Goal: Entertainment & Leisure: Browse casually

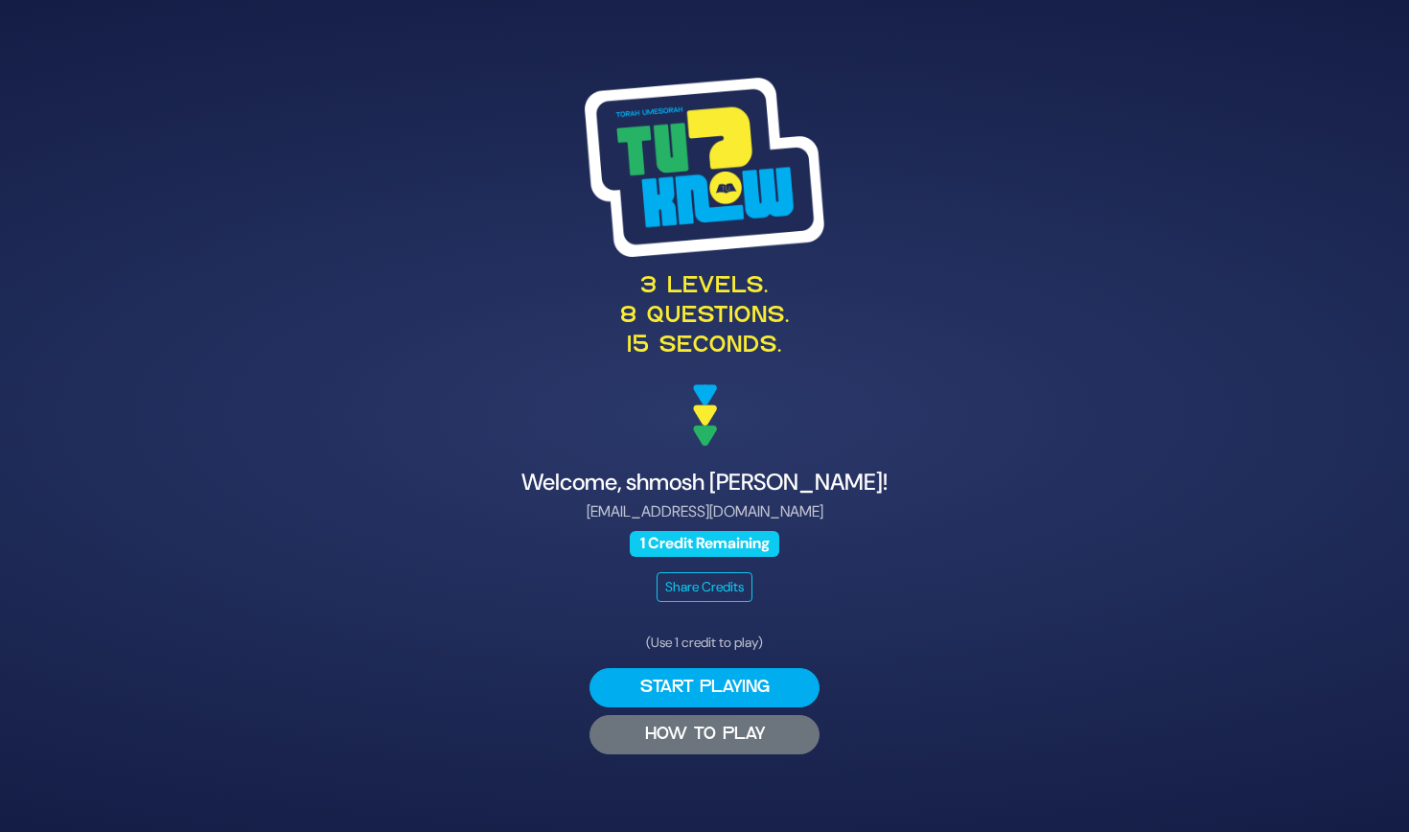
click at [692, 736] on button "HOW TO PLAY" at bounding box center [705, 734] width 230 height 39
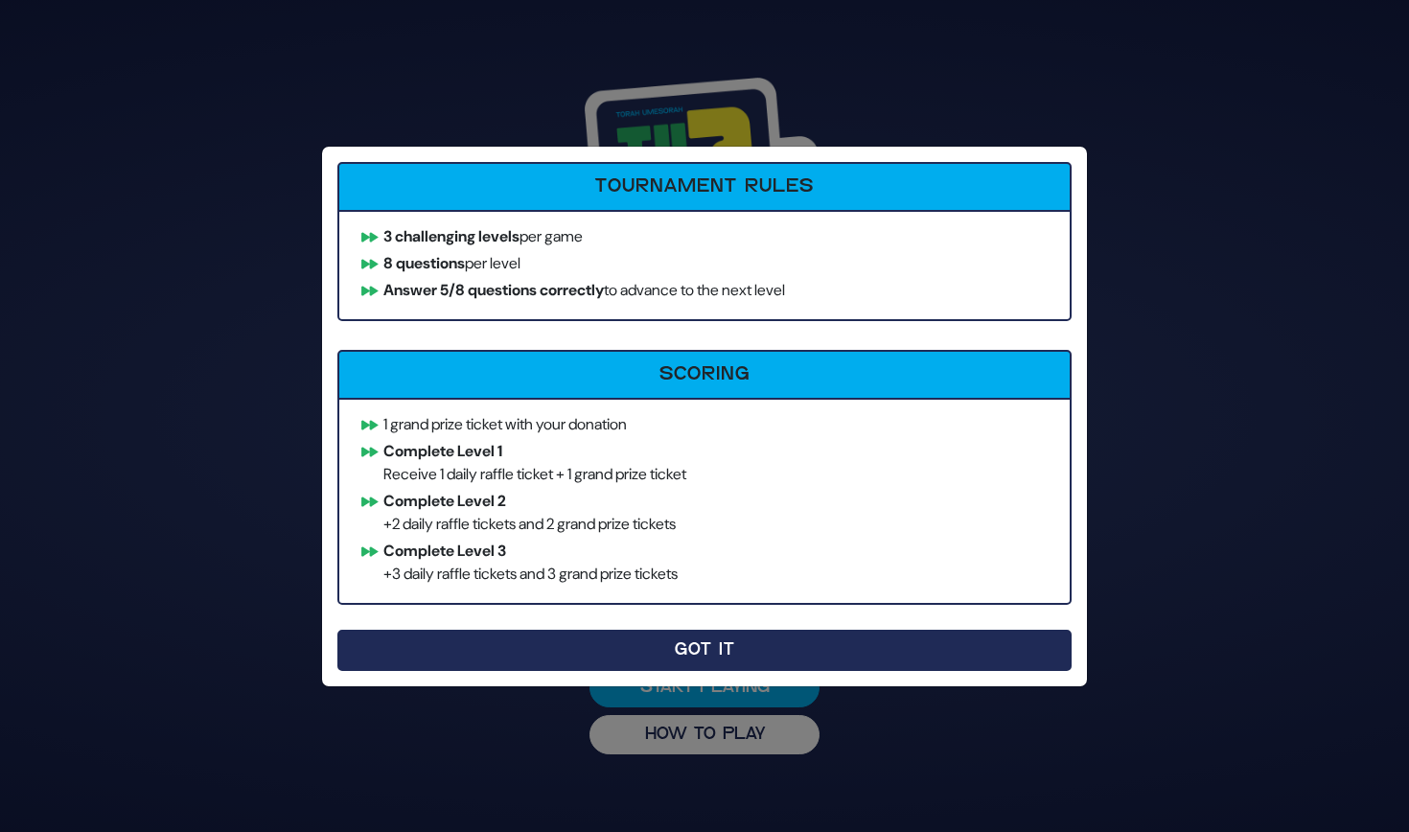
click at [642, 656] on button "Got It" at bounding box center [704, 650] width 734 height 41
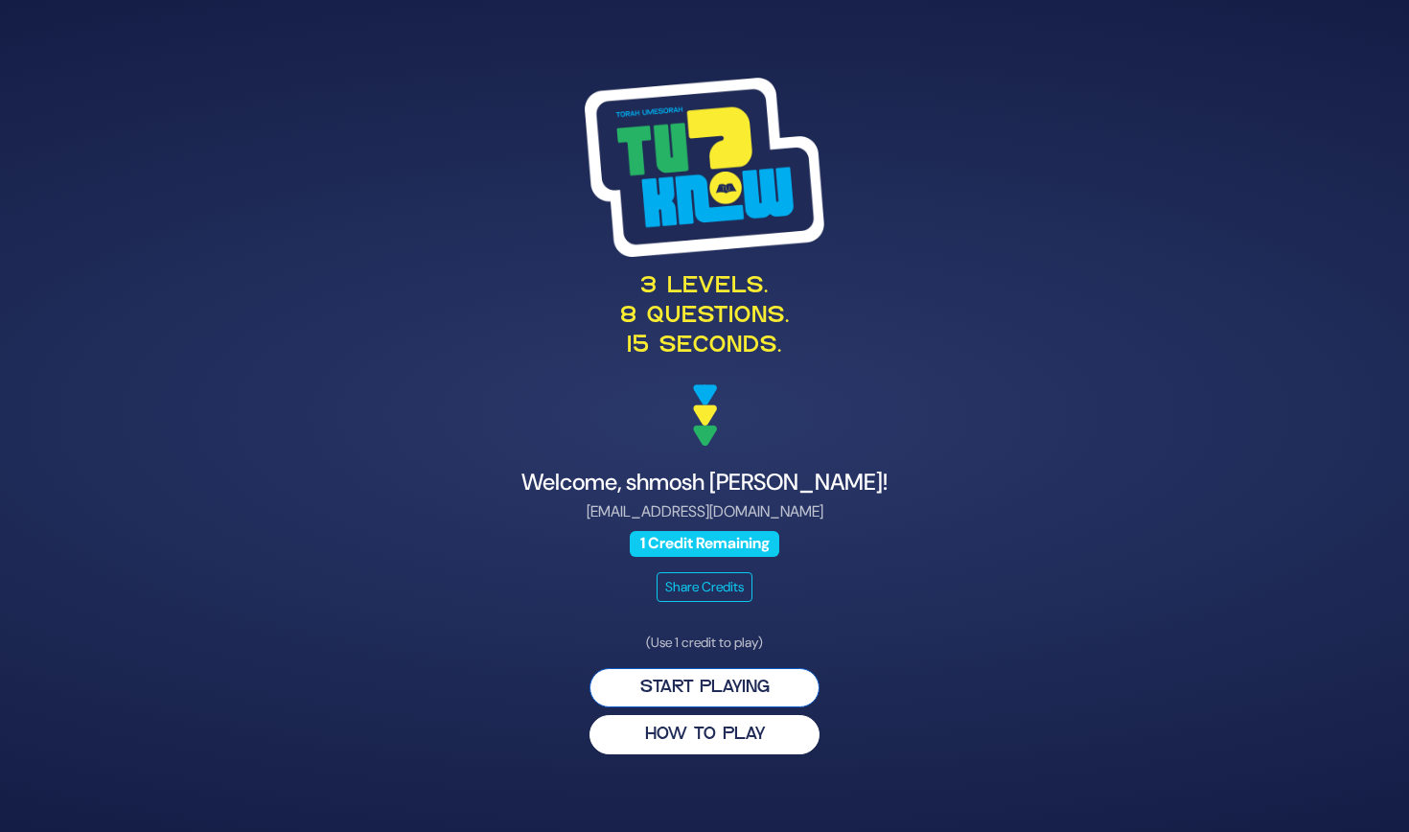
click at [647, 669] on button "Start Playing" at bounding box center [705, 687] width 230 height 39
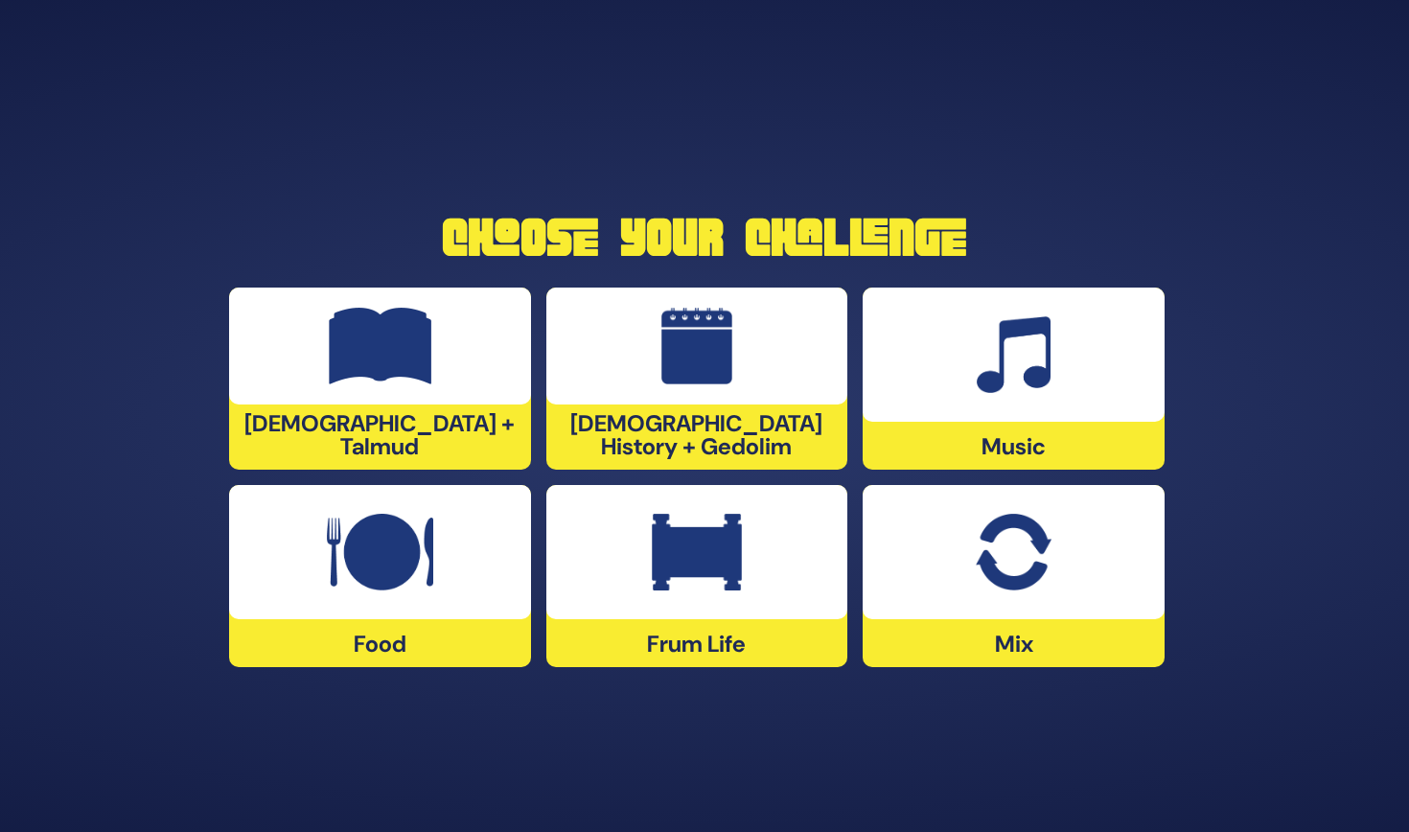
click at [793, 573] on div at bounding box center [697, 552] width 302 height 134
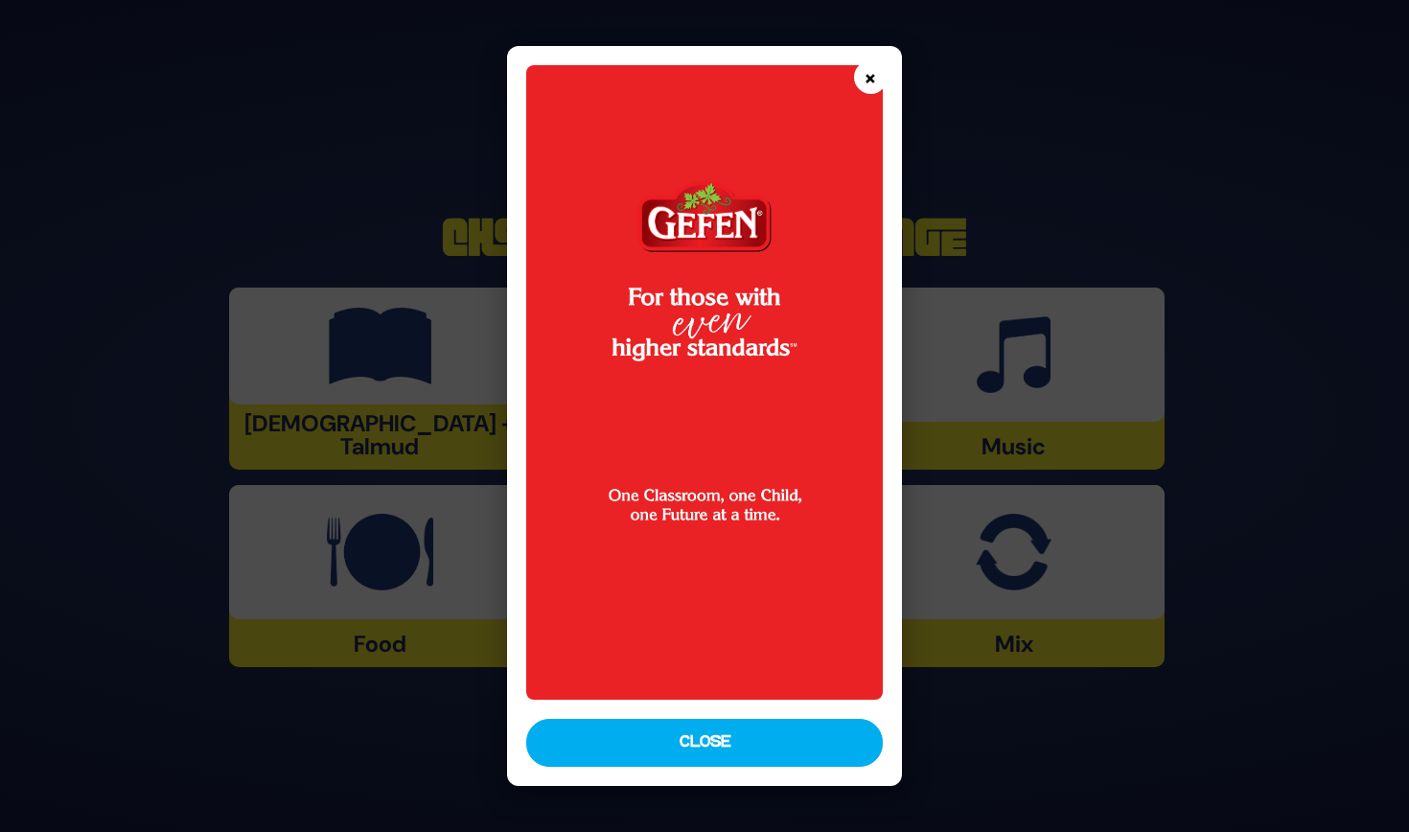
click at [866, 81] on button "×" at bounding box center [871, 77] width 34 height 34
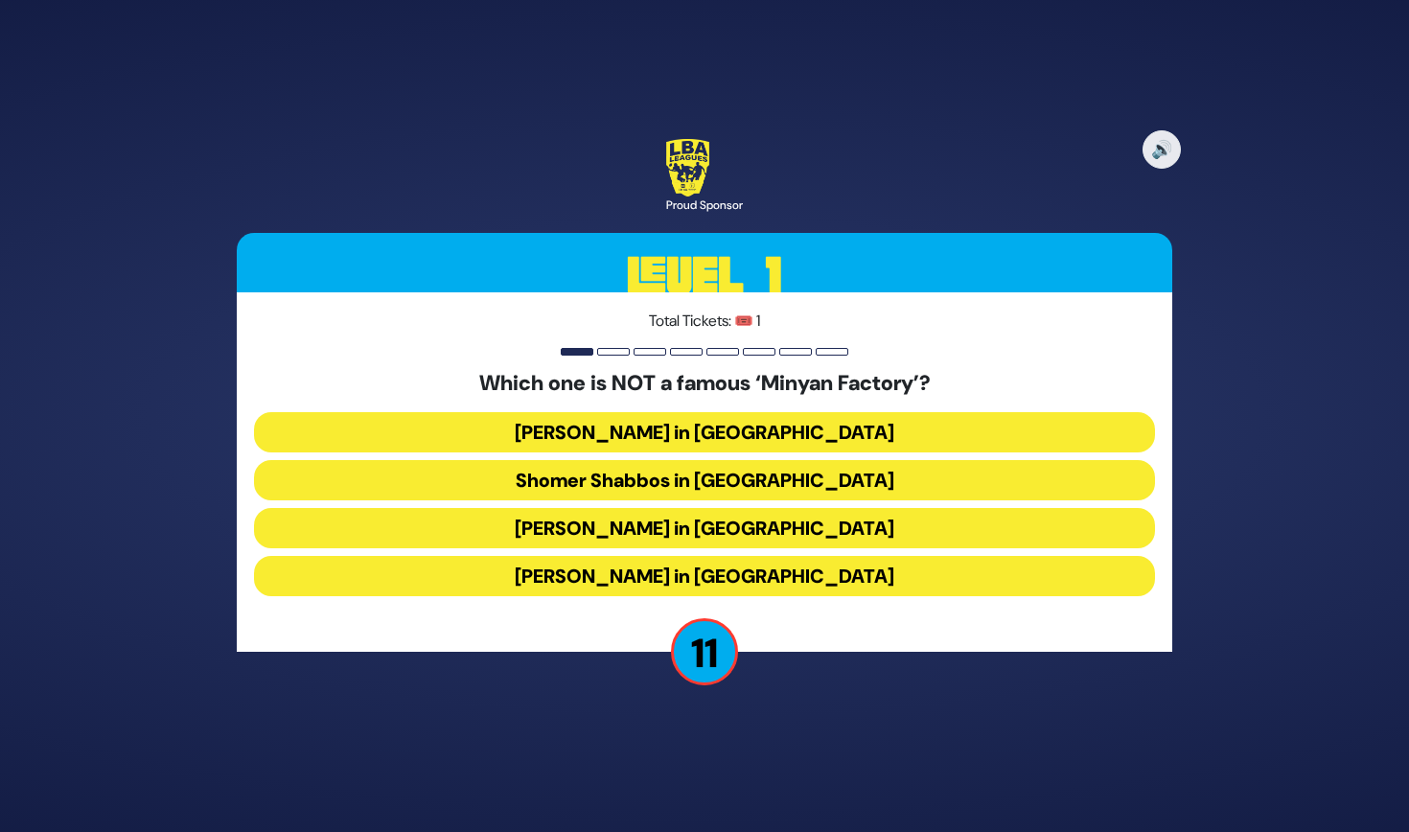
click at [783, 567] on button "Bais Dovid in Lakewood" at bounding box center [704, 576] width 901 height 40
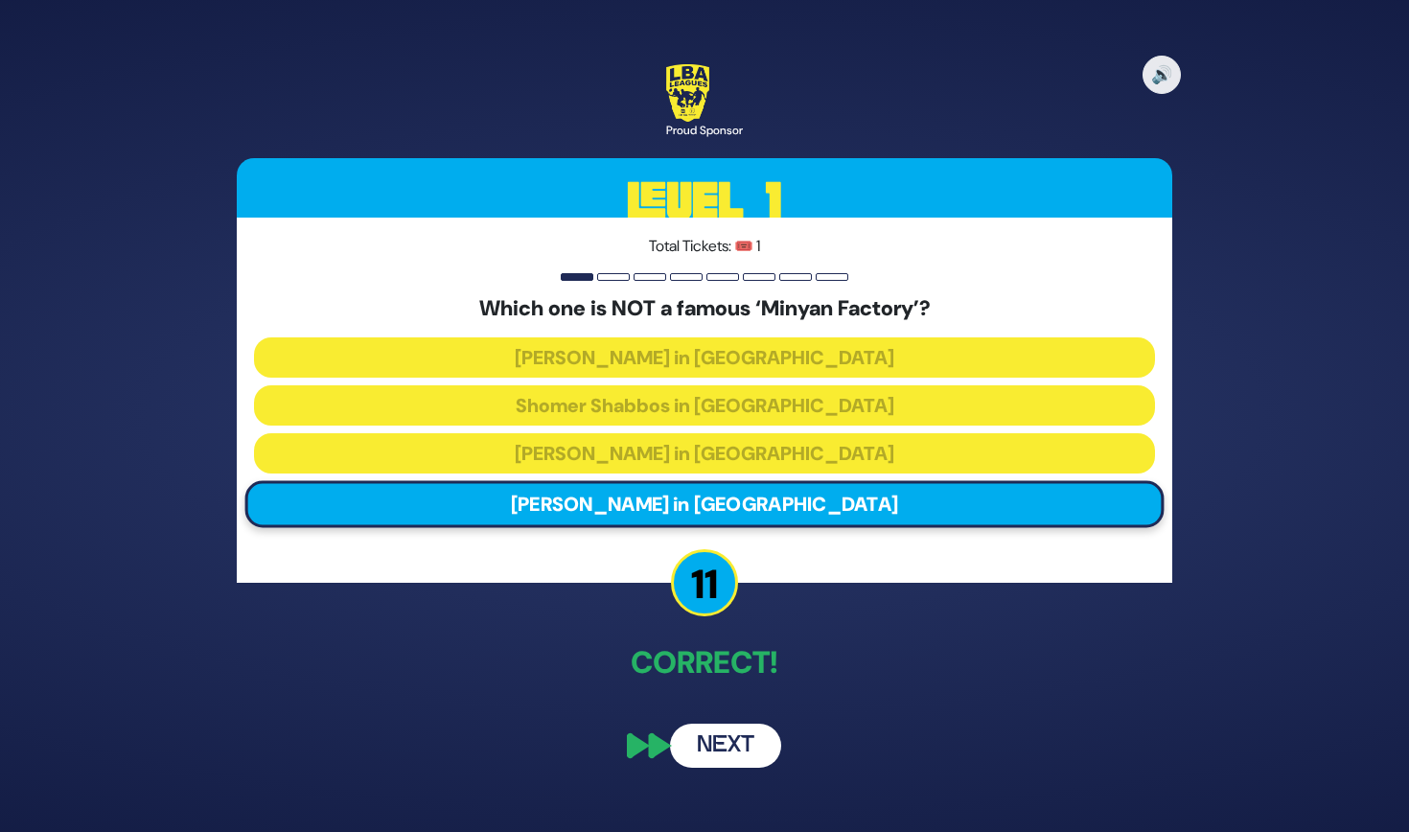
click at [733, 753] on button "Next" at bounding box center [725, 746] width 111 height 44
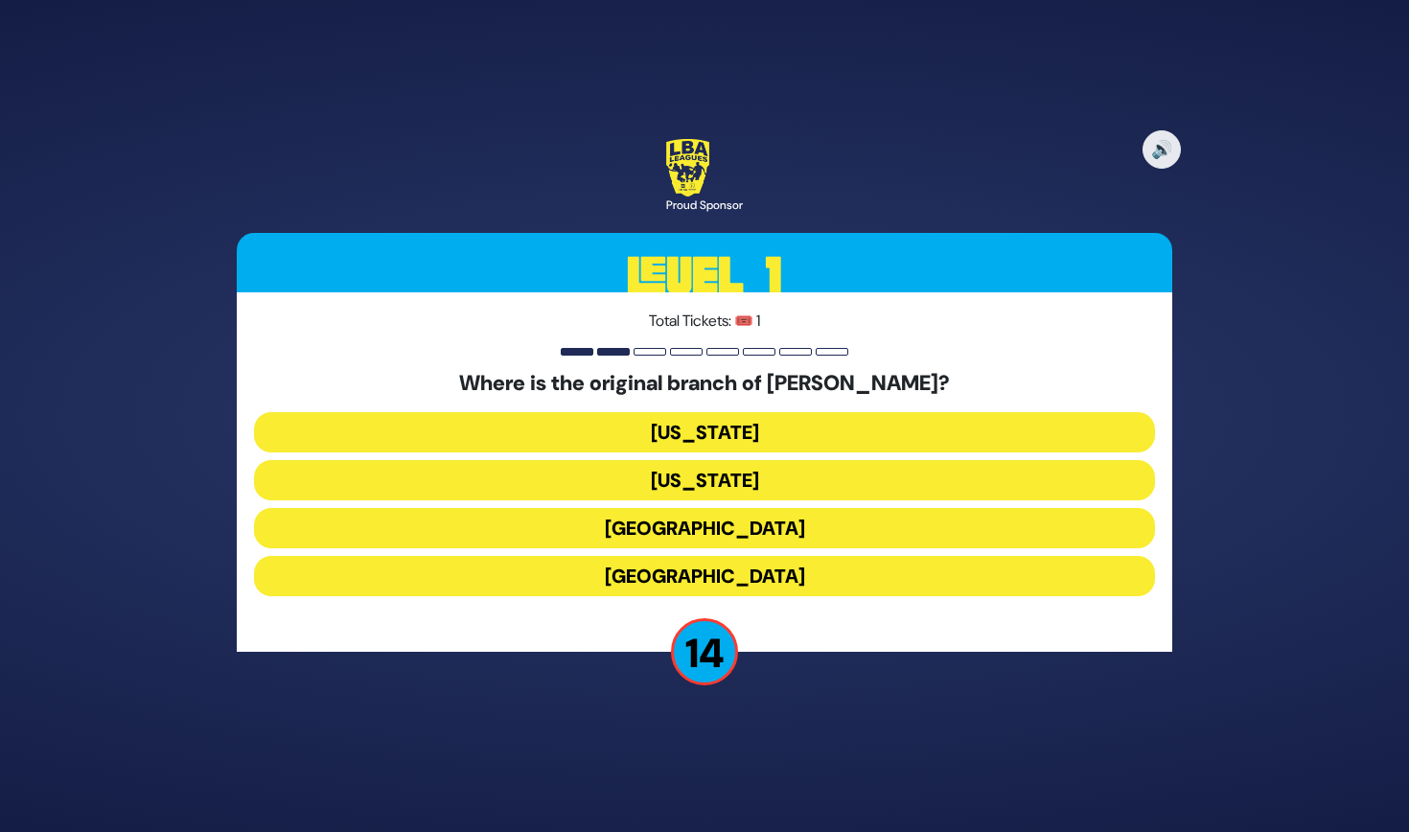
click at [743, 544] on button "London" at bounding box center [704, 528] width 901 height 40
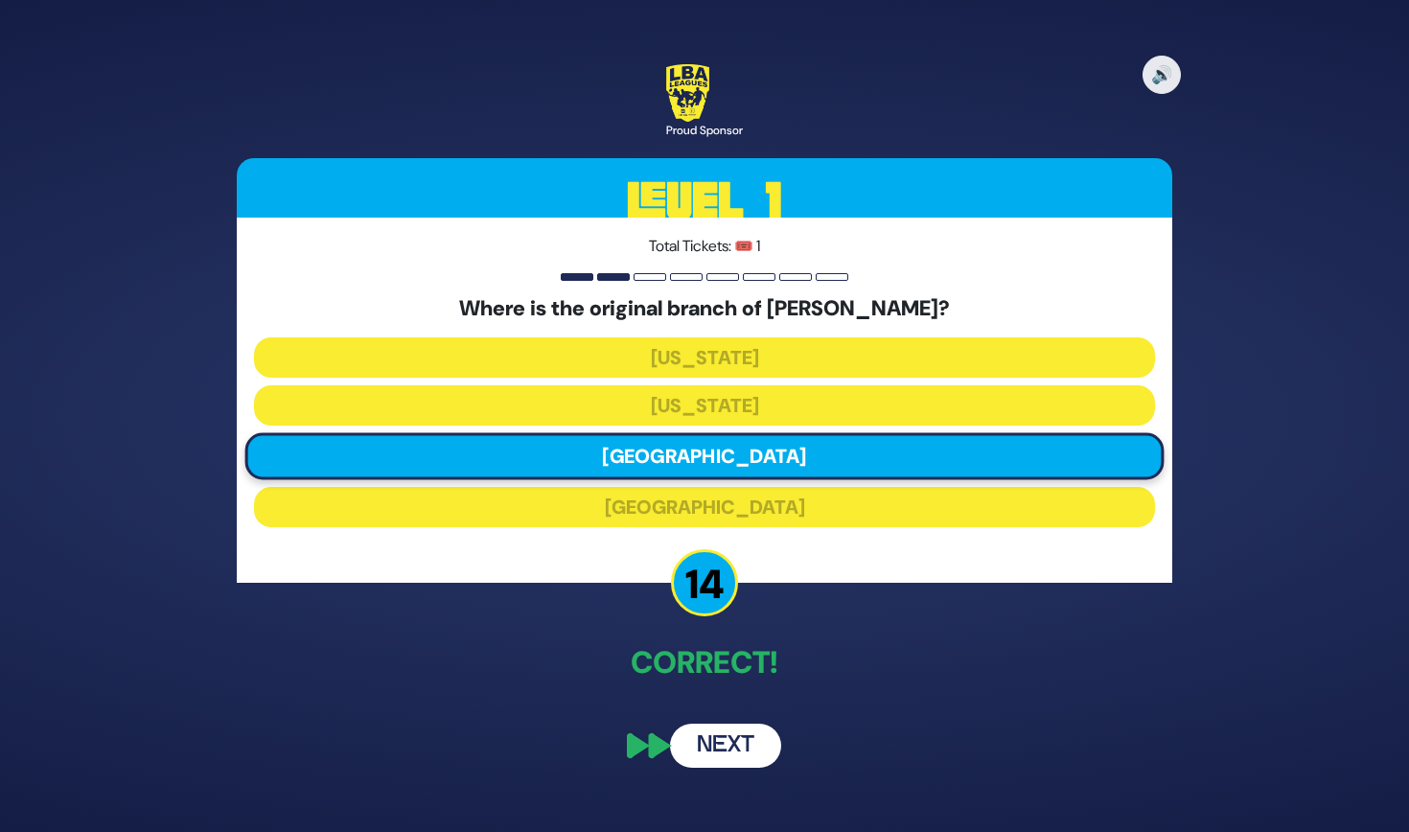
click at [745, 738] on button "Next" at bounding box center [725, 746] width 111 height 44
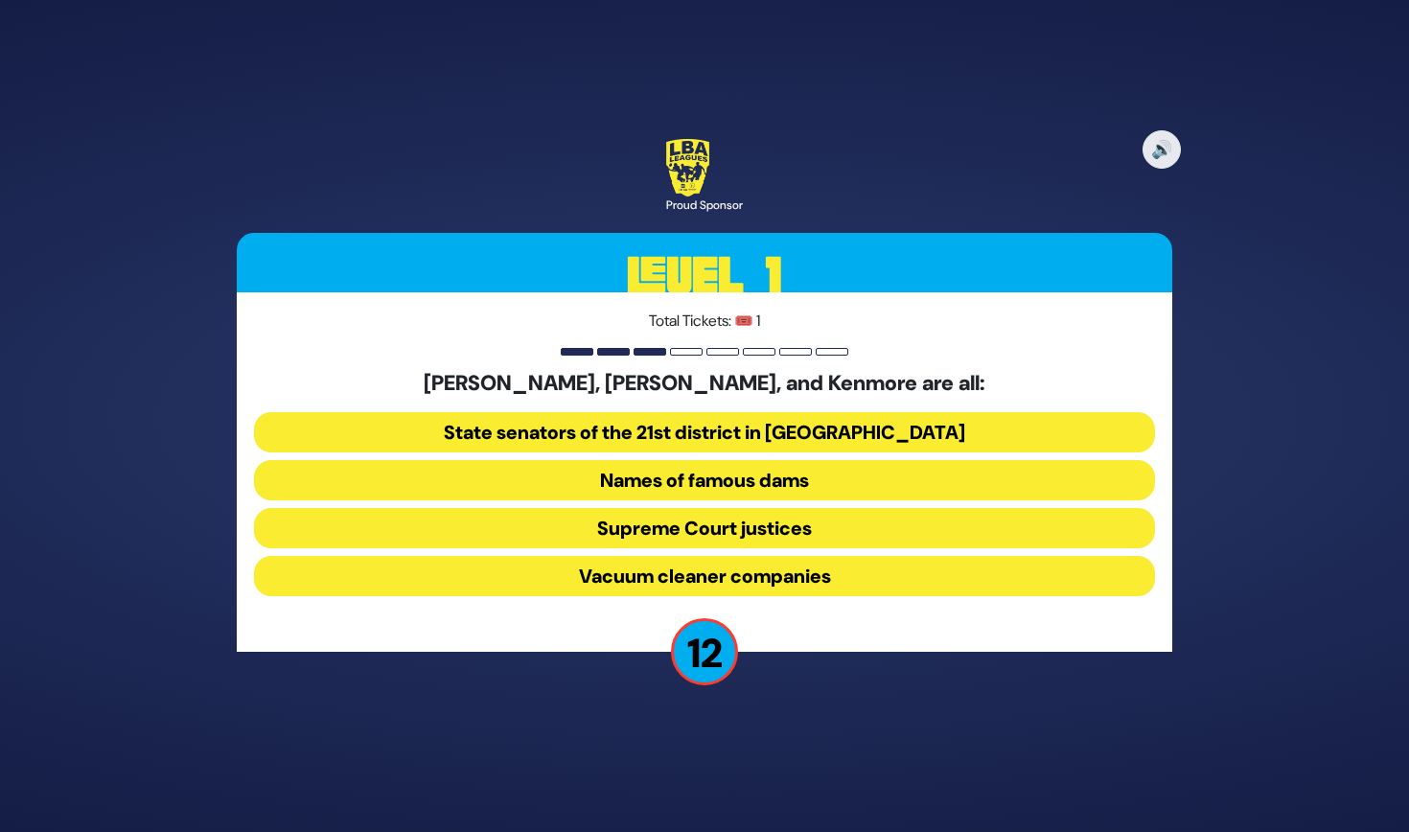
click at [869, 488] on button "Names of famous dams" at bounding box center [704, 480] width 901 height 40
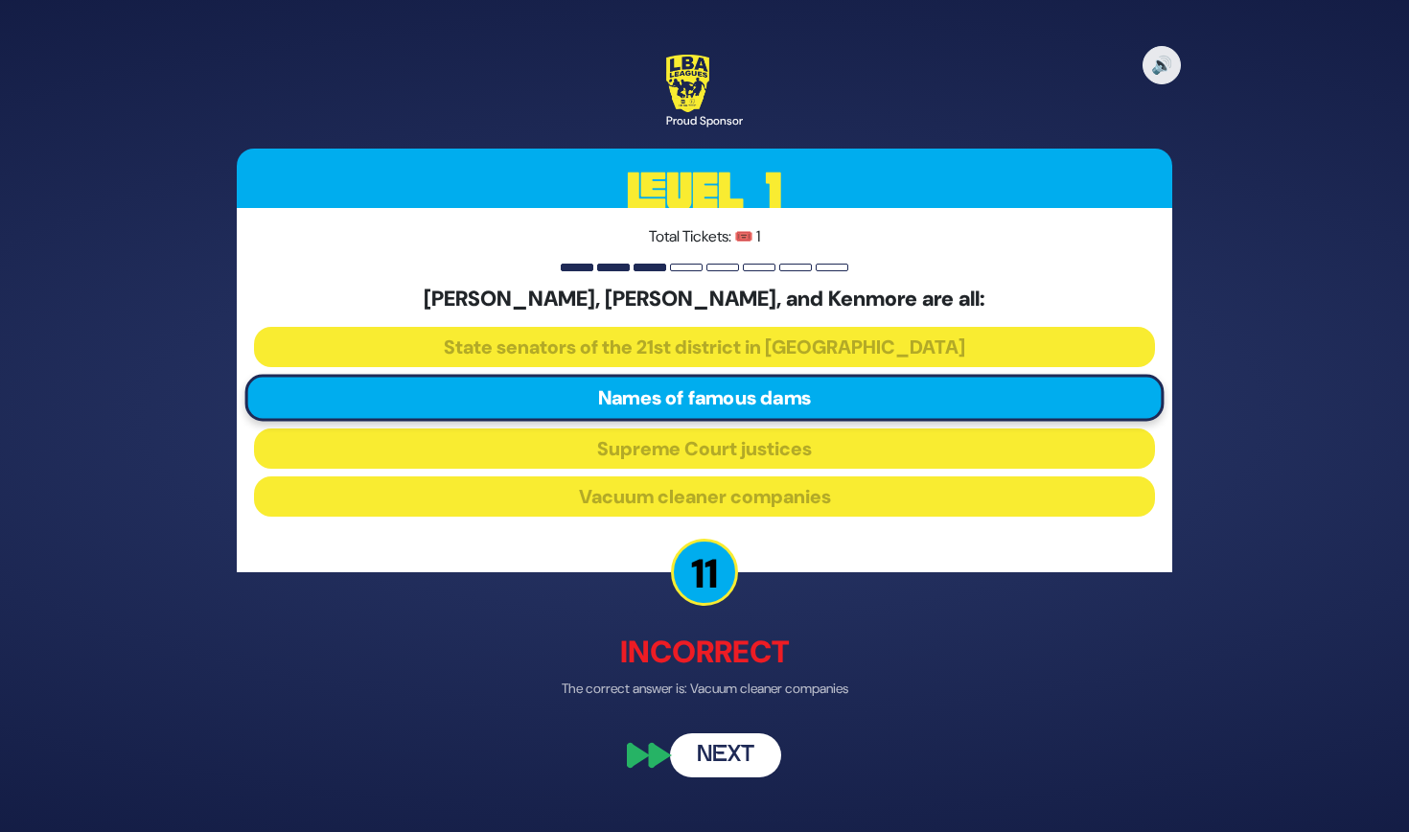
click at [736, 768] on button "Next" at bounding box center [725, 755] width 111 height 44
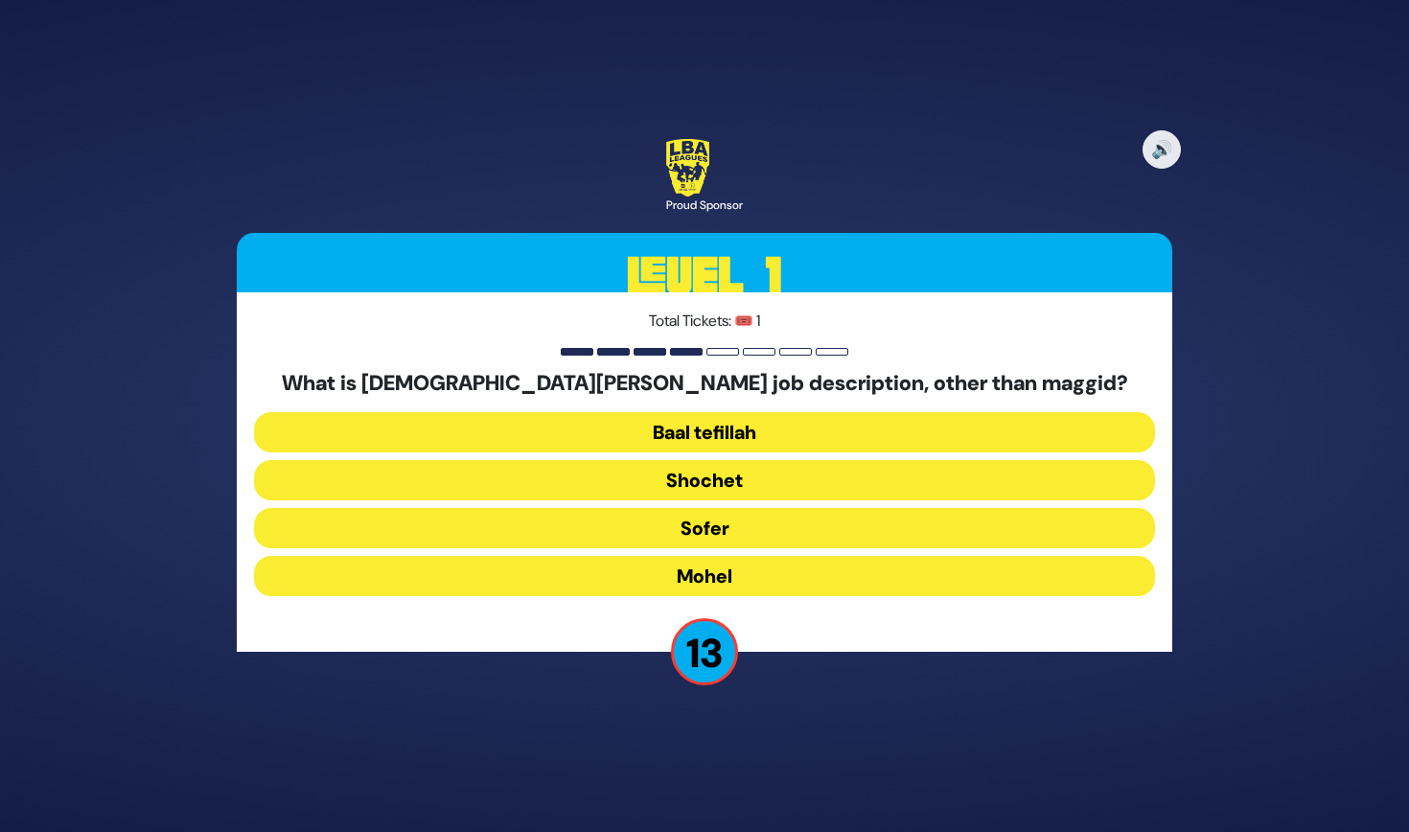
click at [728, 568] on button "Mohel" at bounding box center [704, 576] width 901 height 40
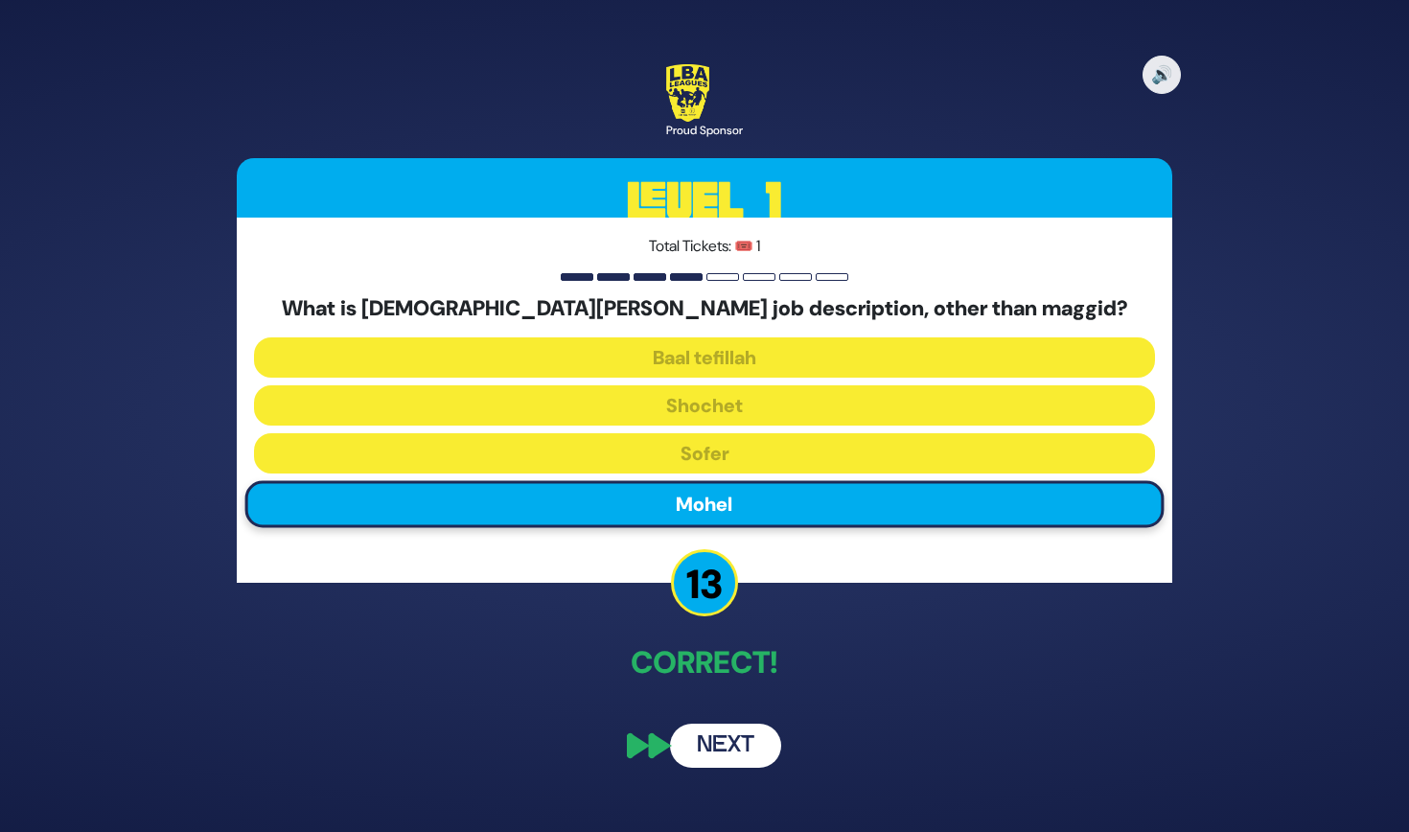
click at [729, 742] on button "Next" at bounding box center [725, 746] width 111 height 44
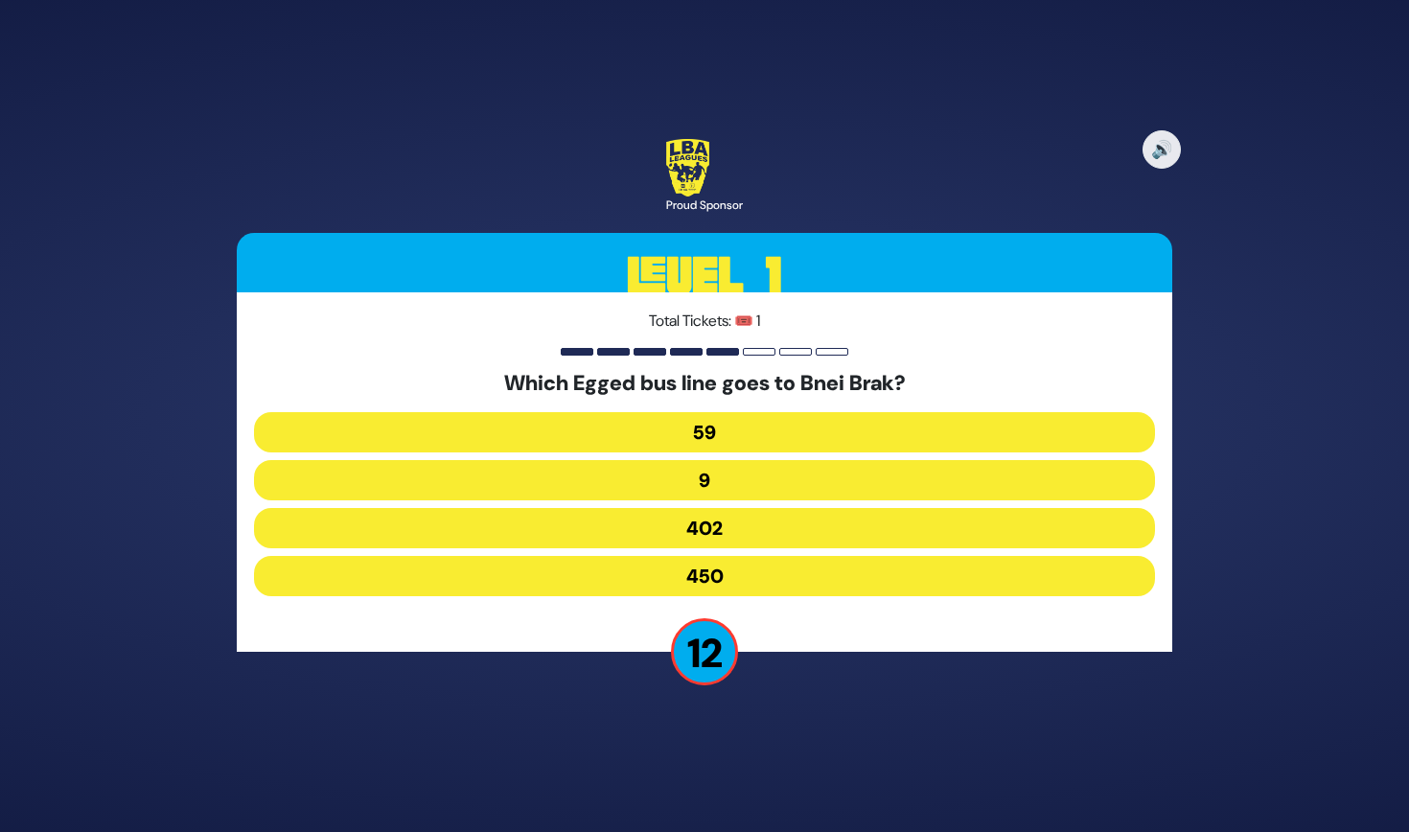
click at [751, 521] on button "402" at bounding box center [704, 528] width 901 height 40
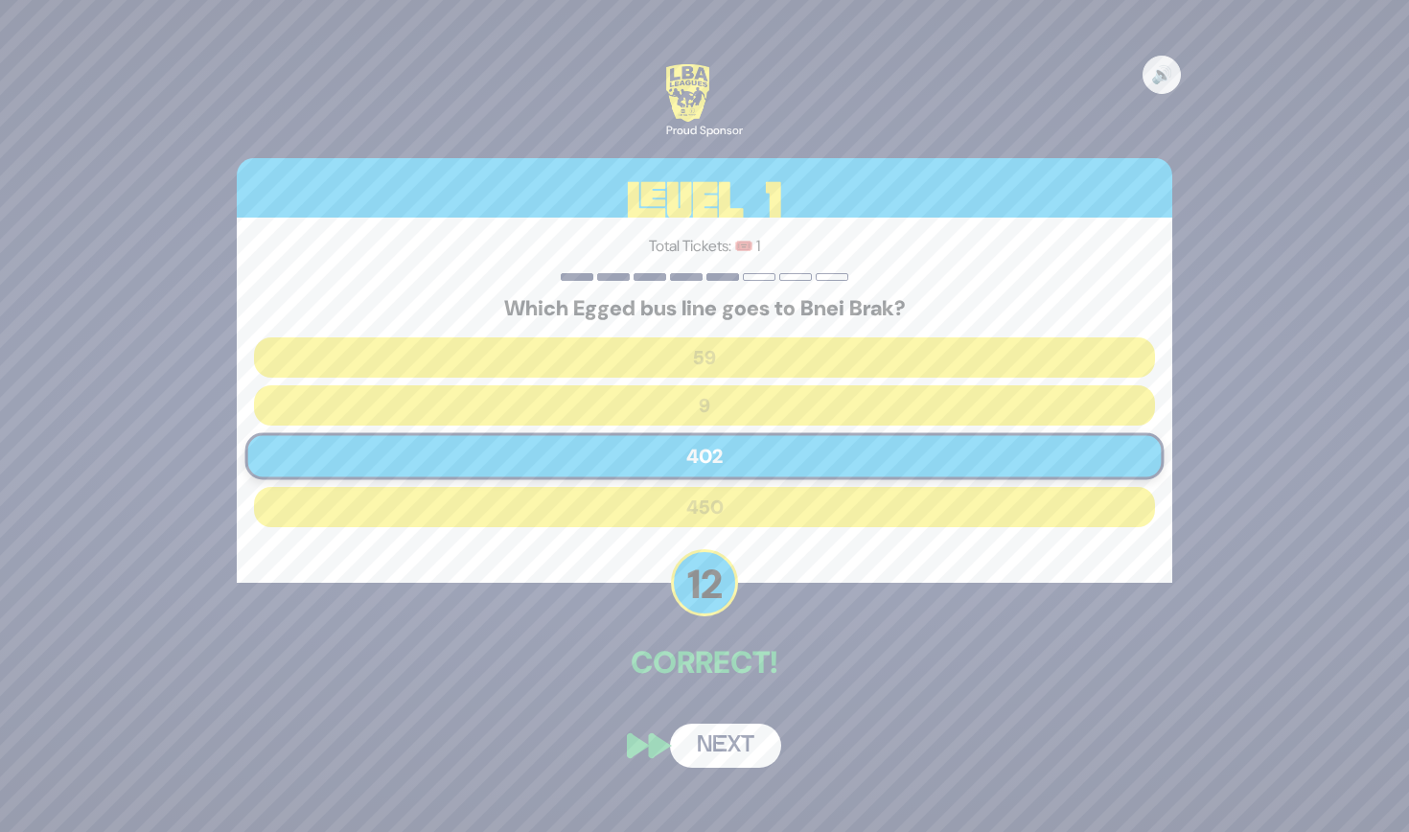
click at [723, 731] on button "Next" at bounding box center [725, 746] width 111 height 44
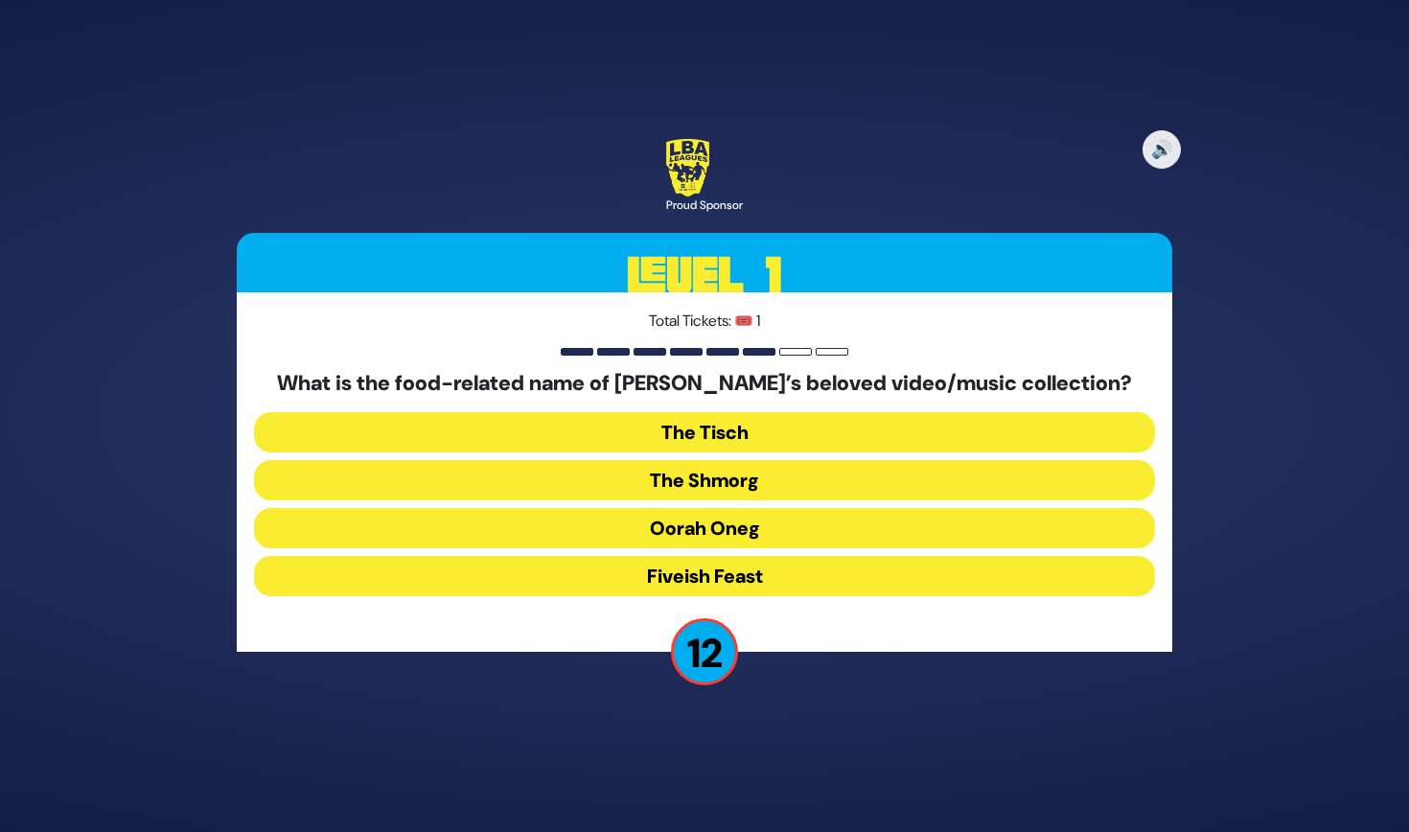
click at [744, 475] on button "The Shmorg" at bounding box center [704, 480] width 901 height 40
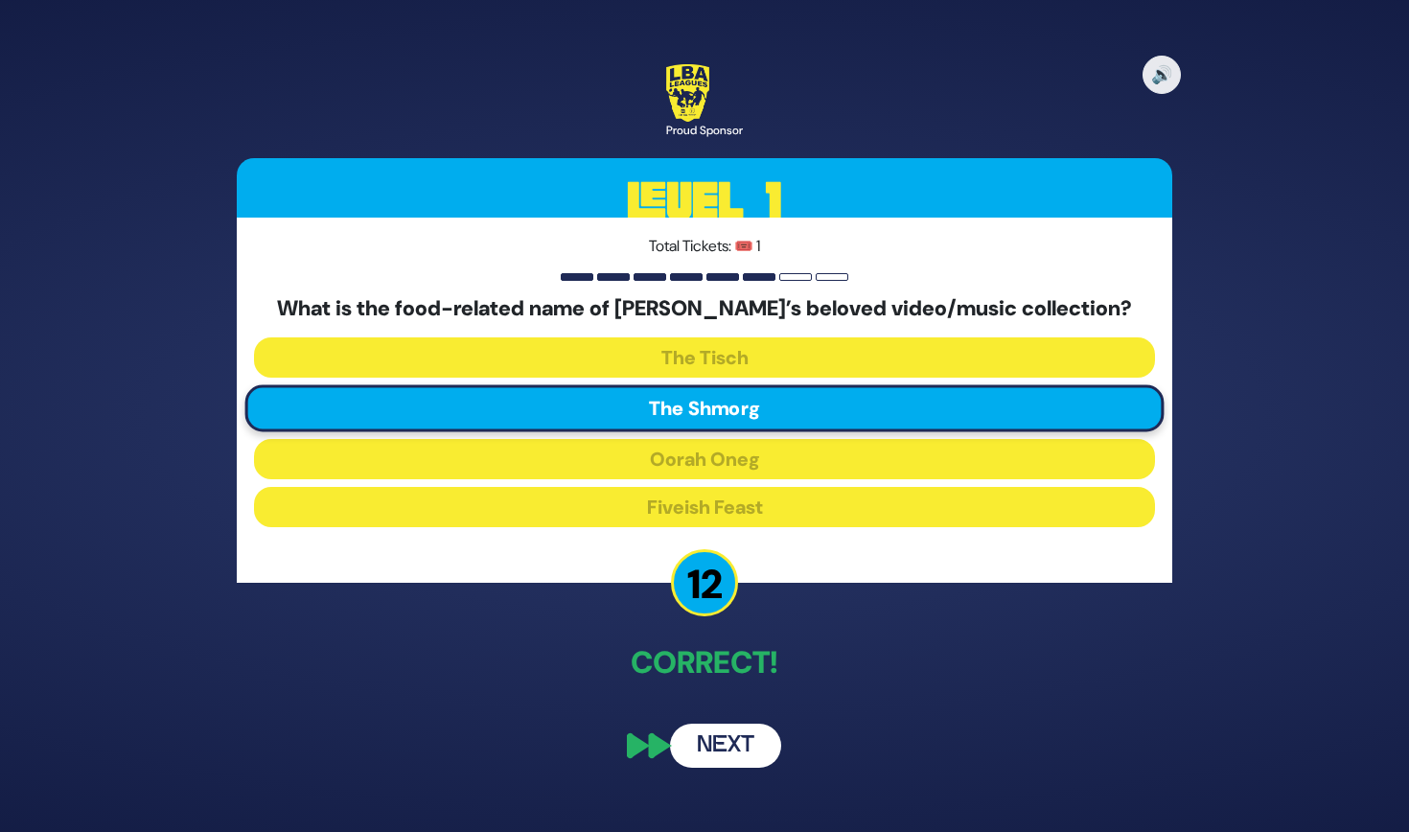
click at [727, 742] on button "Next" at bounding box center [725, 746] width 111 height 44
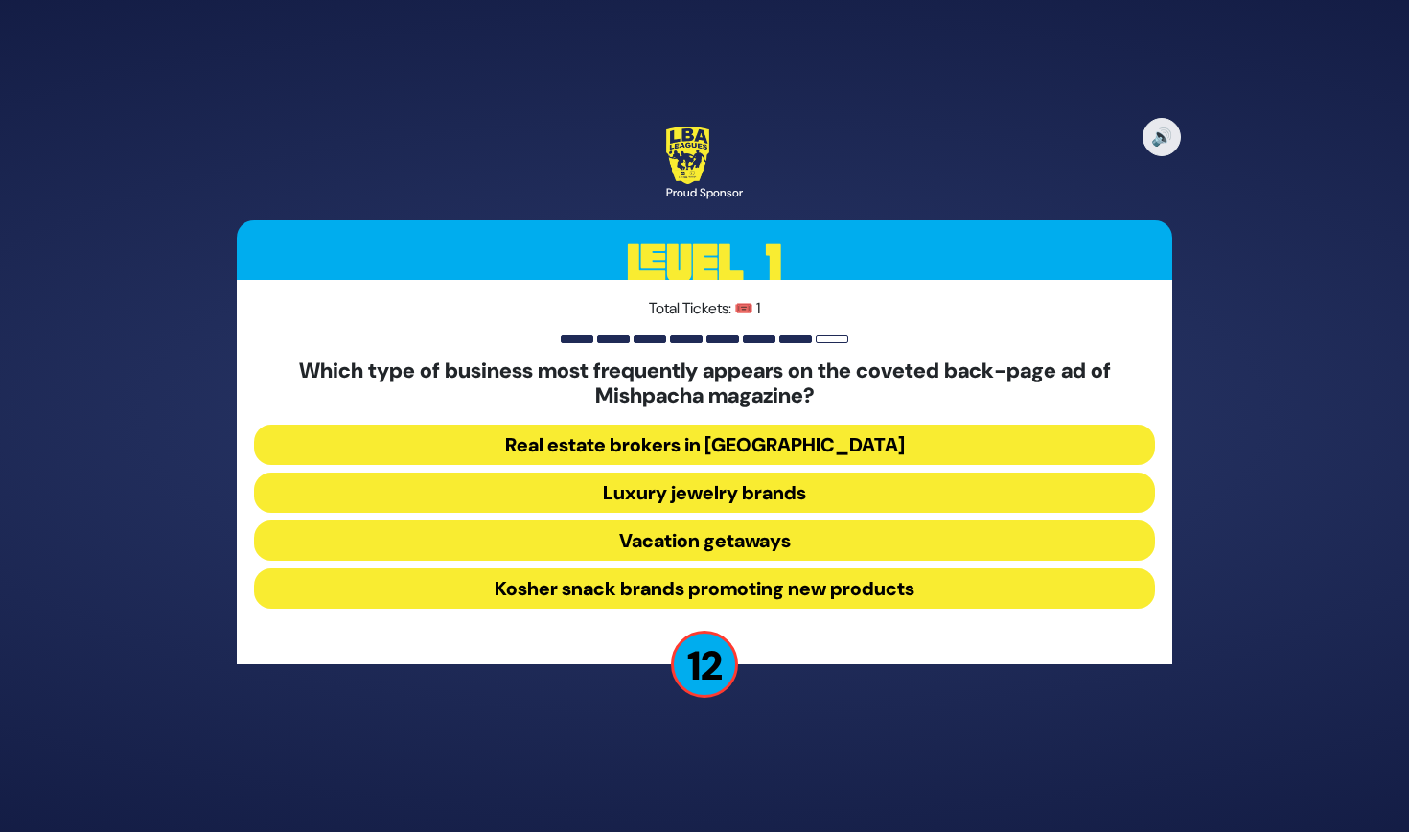
click at [760, 495] on button "Luxury jewelry brands" at bounding box center [704, 493] width 901 height 40
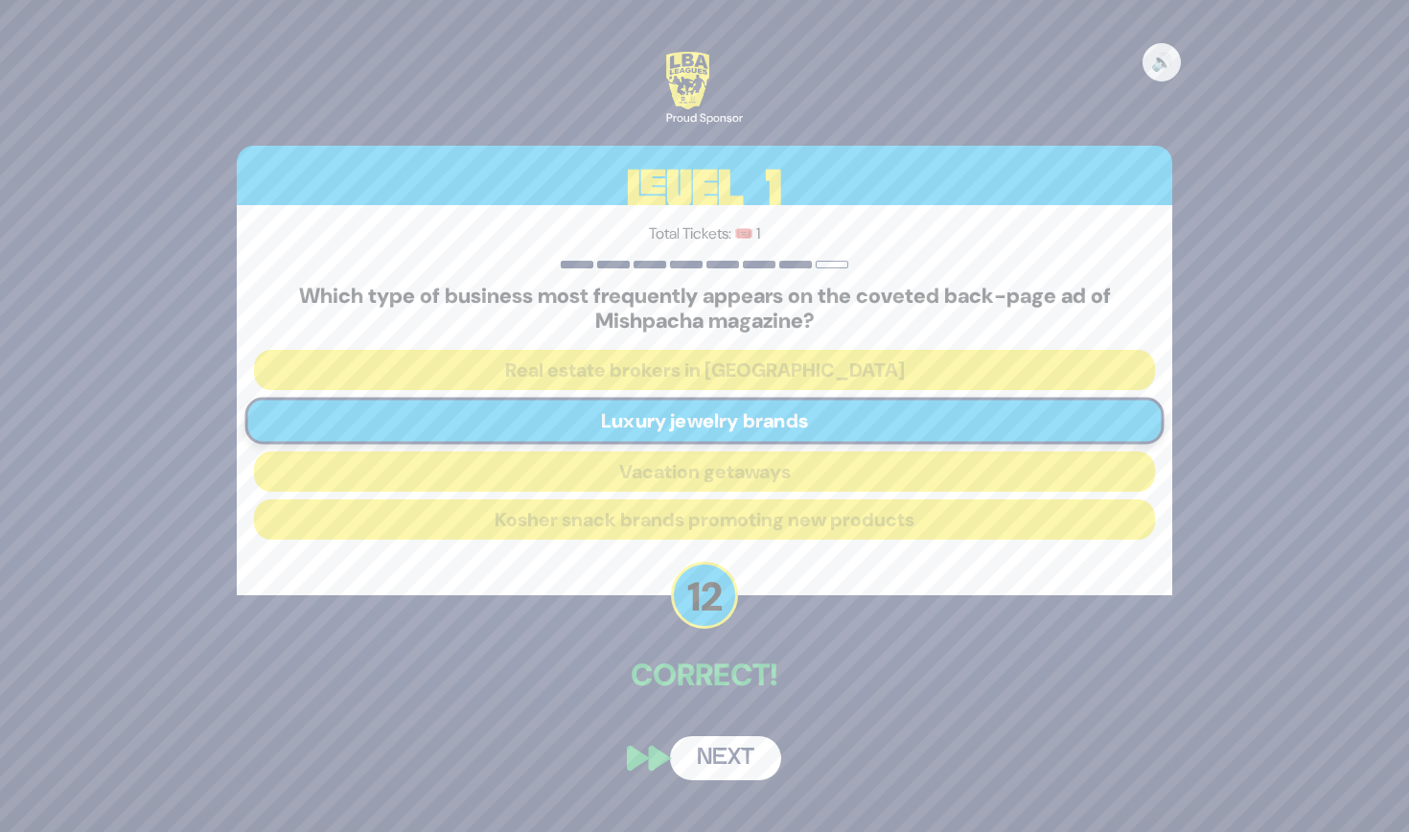
click at [732, 745] on button "Next" at bounding box center [725, 758] width 111 height 44
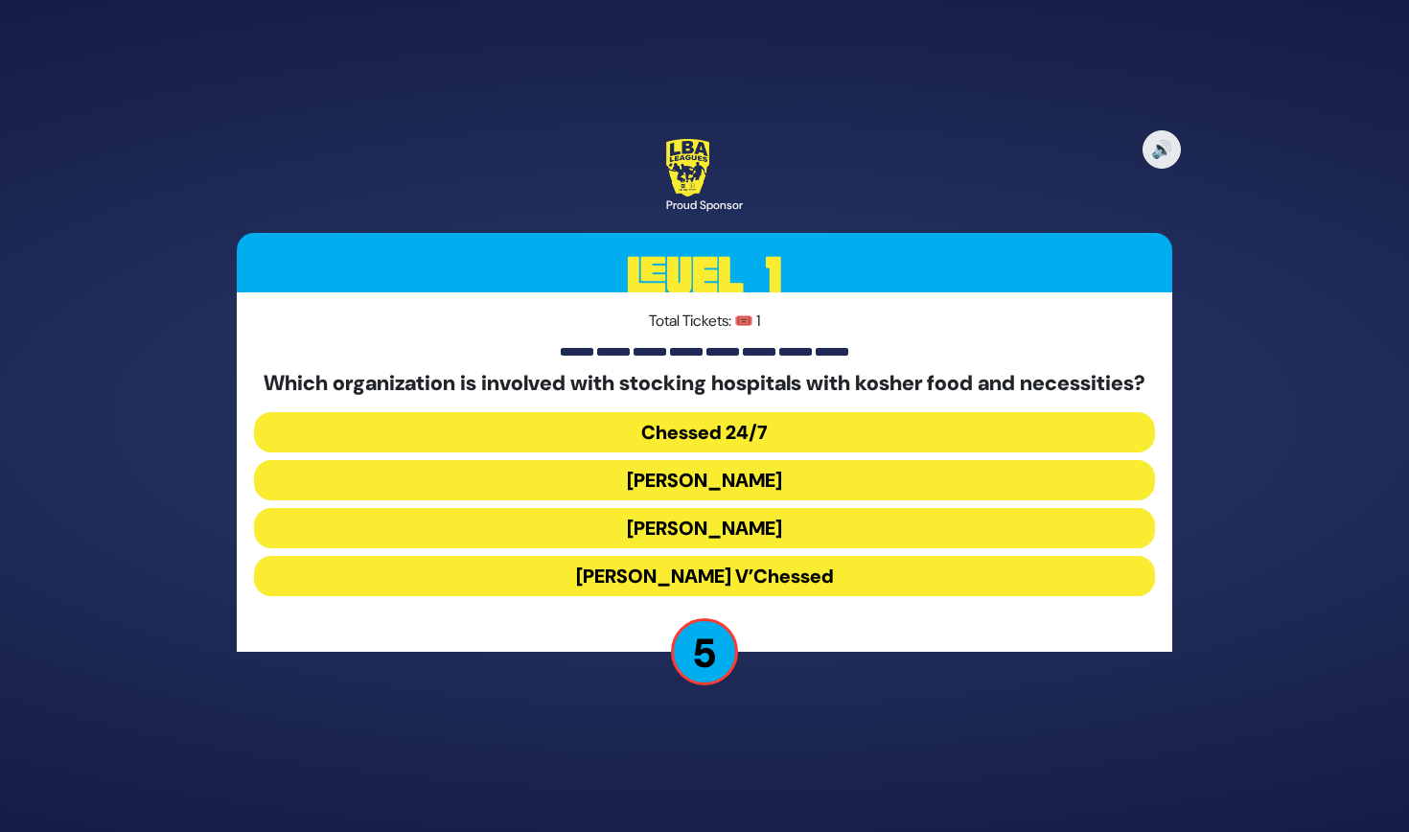
click at [732, 444] on button "Chessed 24/7" at bounding box center [704, 432] width 901 height 40
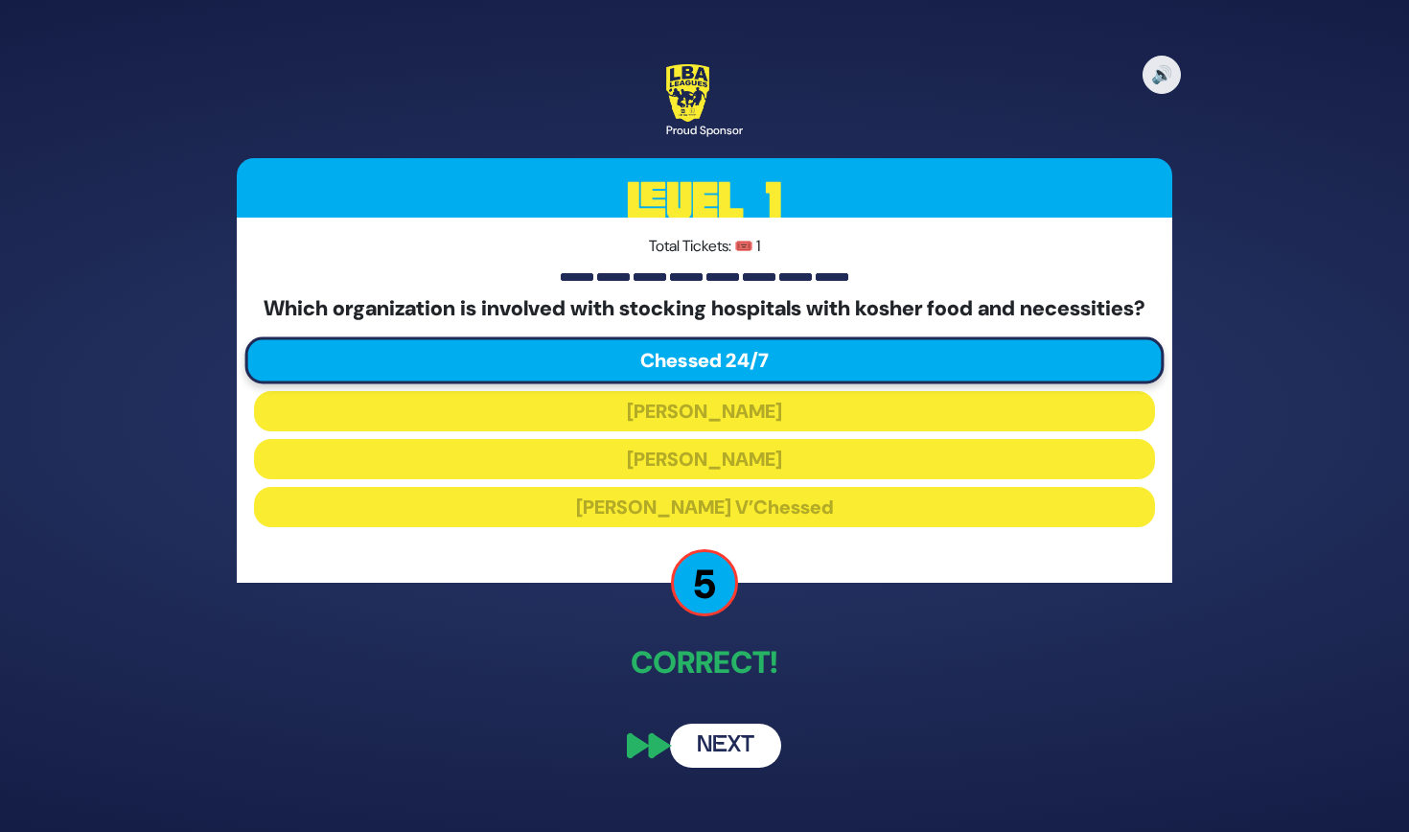
click at [743, 762] on button "Next" at bounding box center [725, 746] width 111 height 44
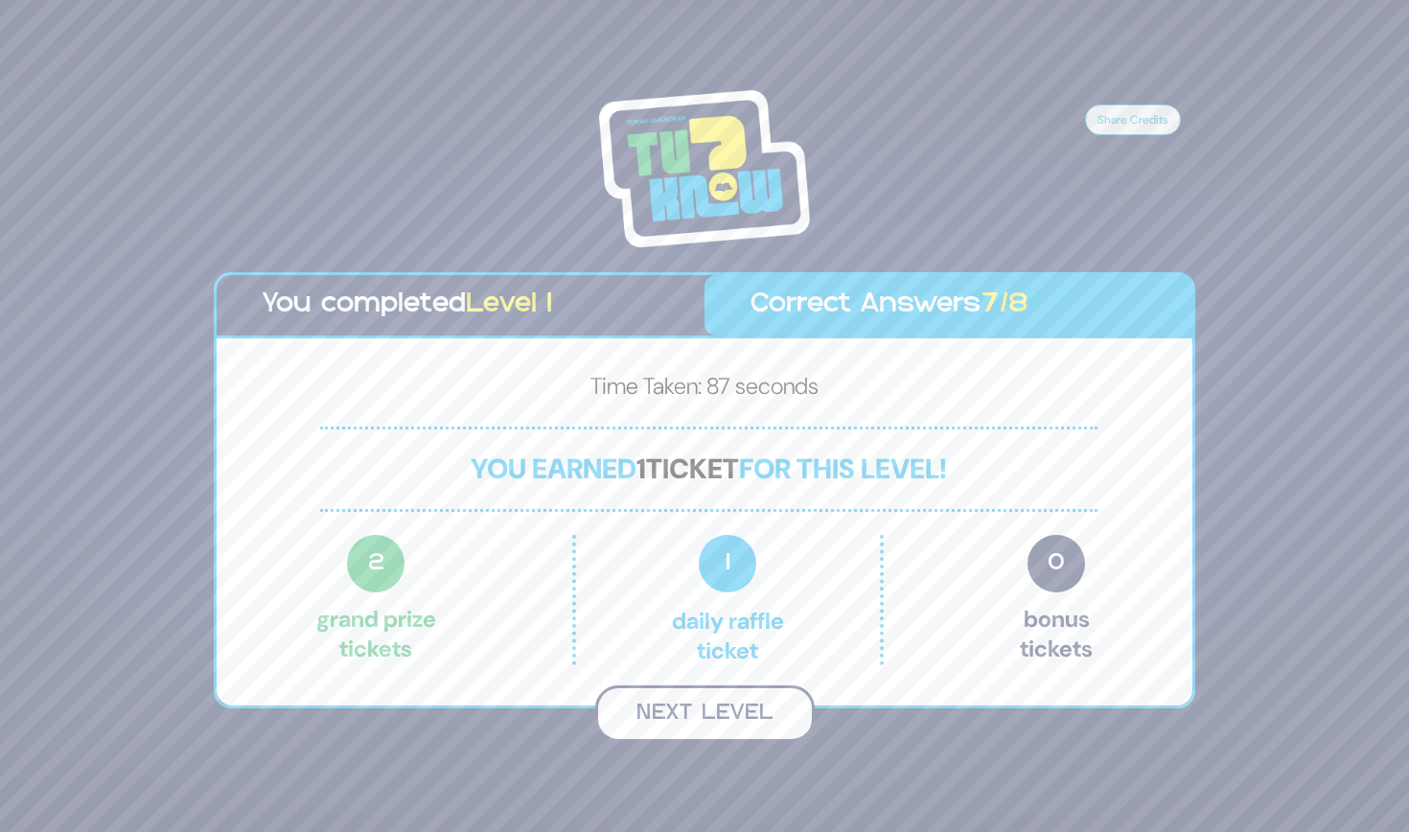
click at [692, 702] on button "Next Level" at bounding box center [705, 713] width 220 height 57
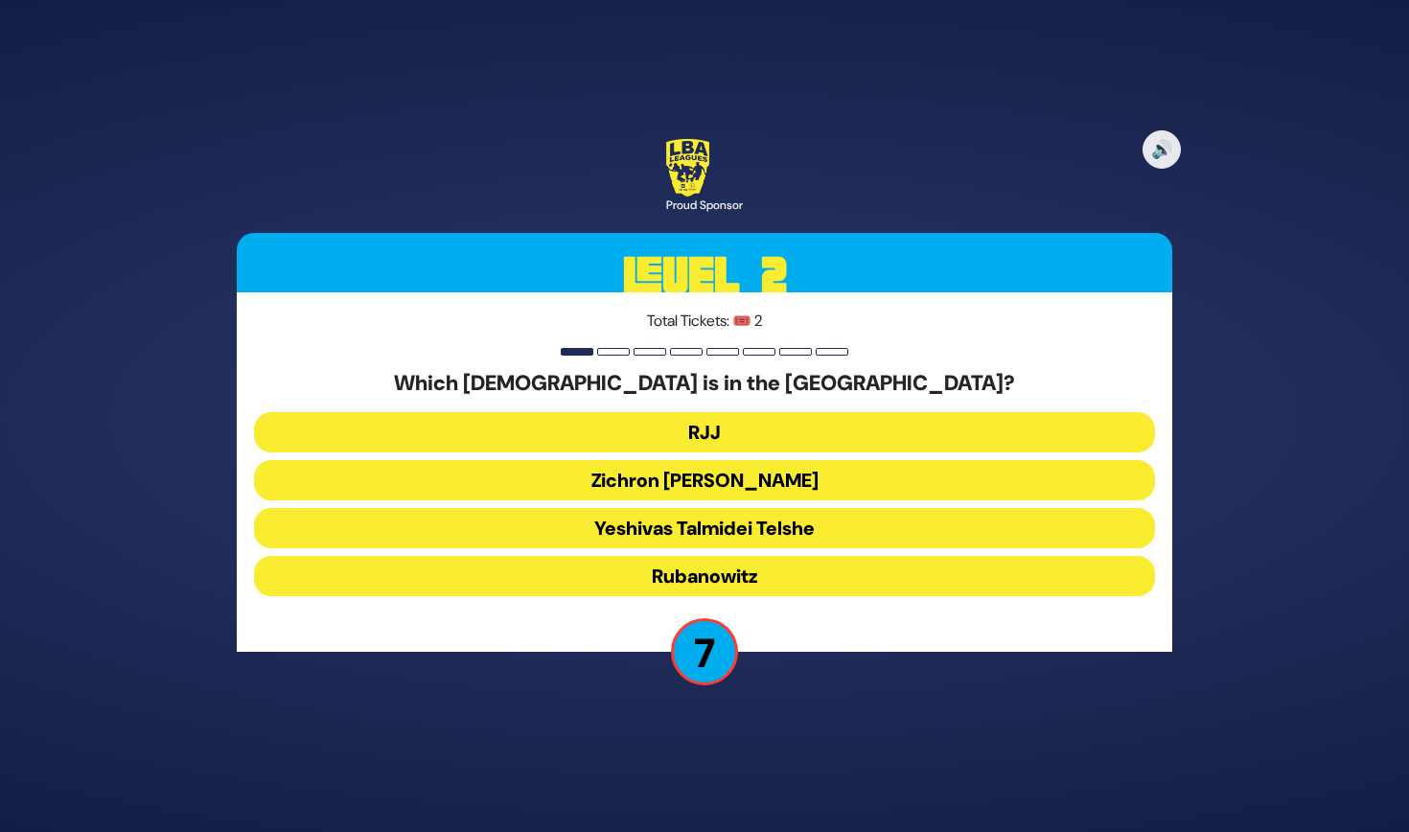
click at [730, 423] on button "RJJ" at bounding box center [704, 432] width 901 height 40
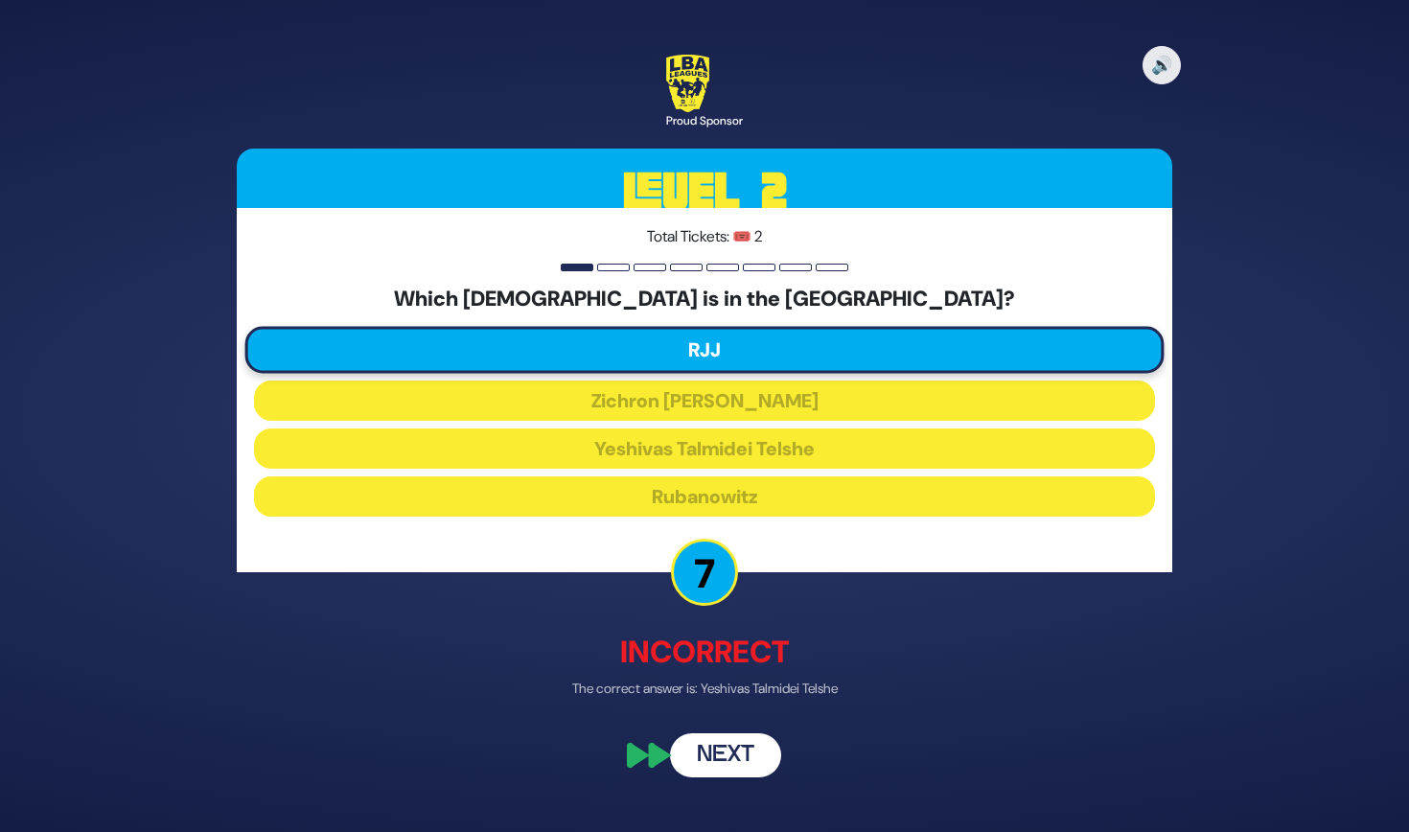
click at [744, 750] on button "Next" at bounding box center [725, 755] width 111 height 44
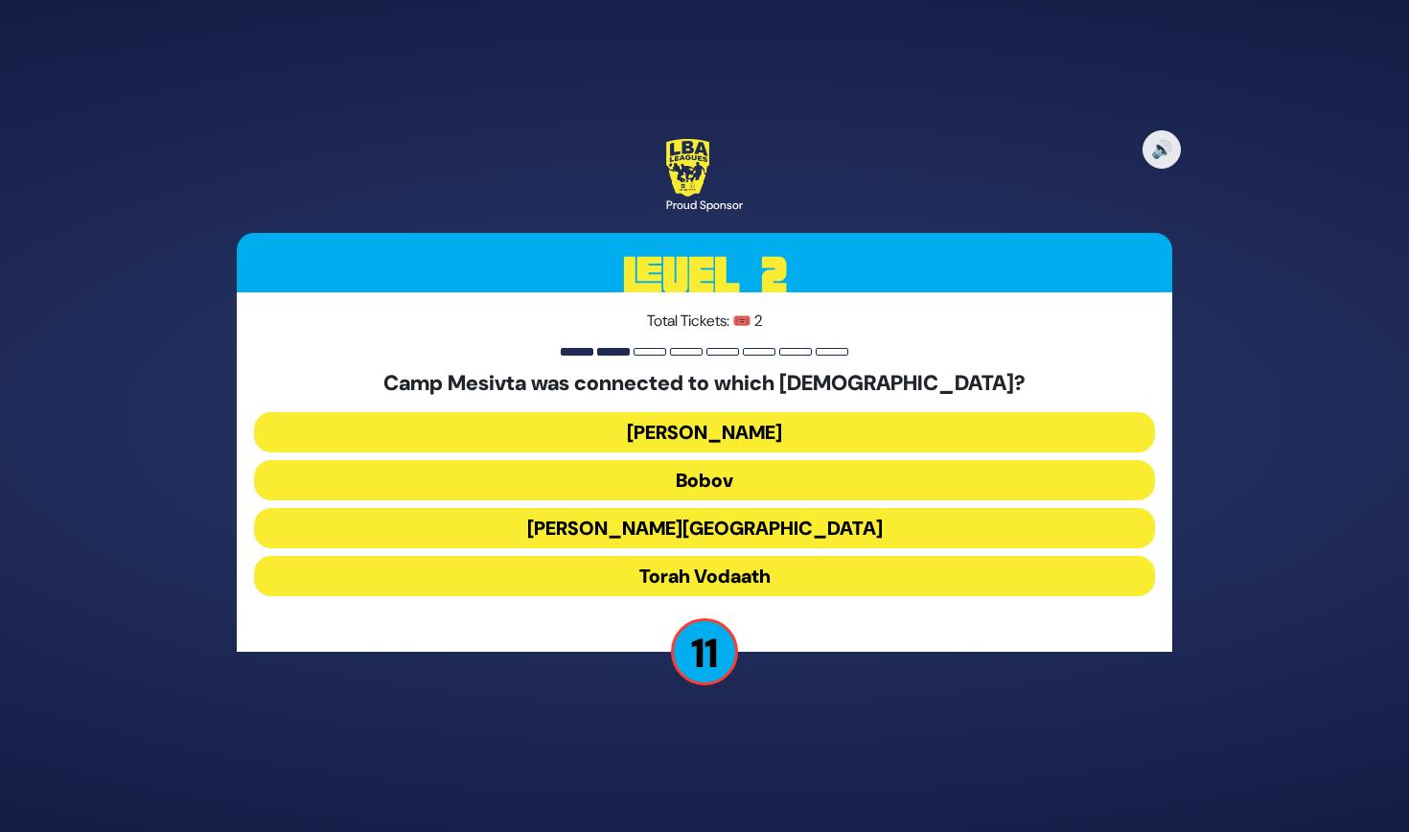
click at [748, 572] on button "Torah Vodaath" at bounding box center [704, 576] width 901 height 40
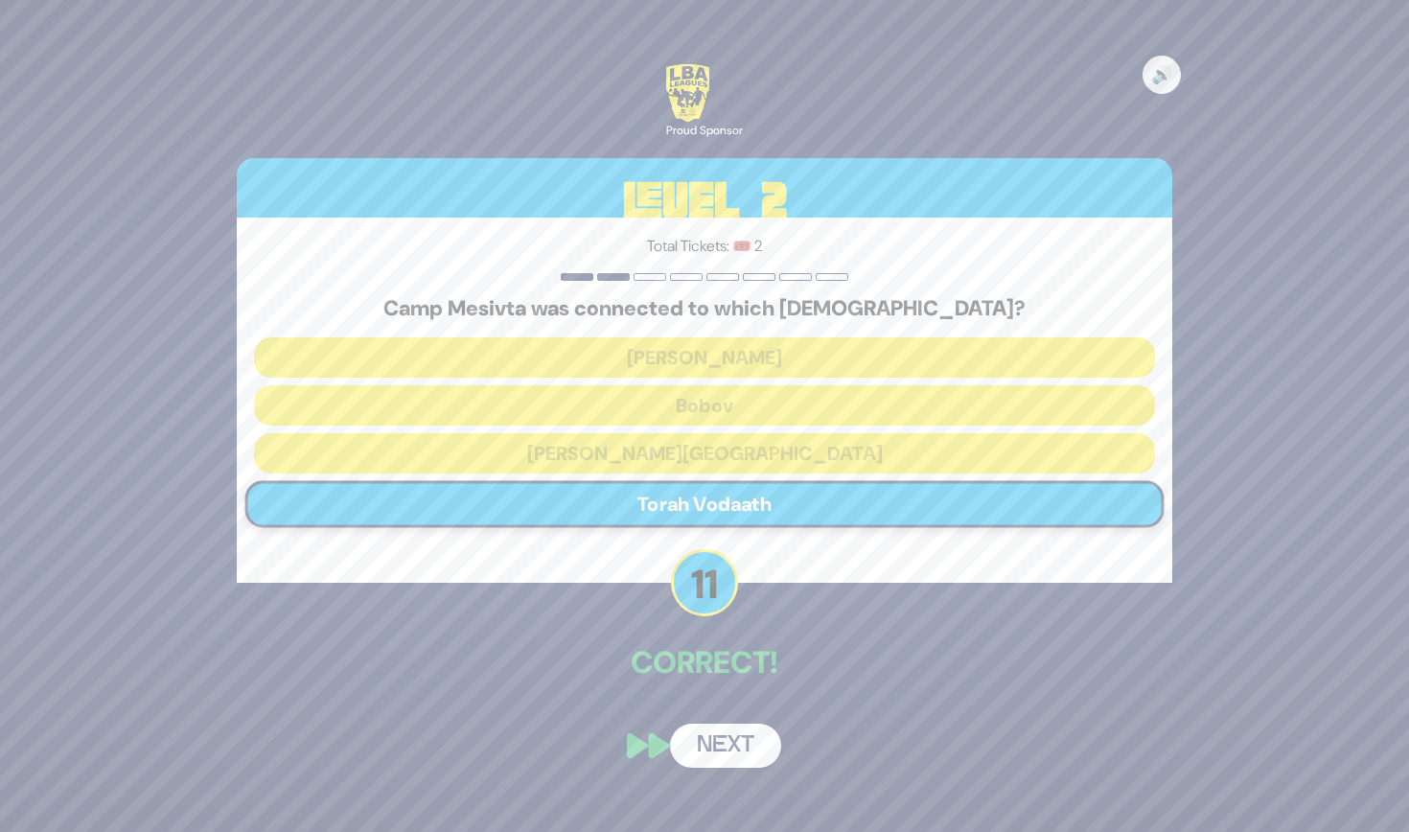
click at [726, 732] on button "Next" at bounding box center [725, 746] width 111 height 44
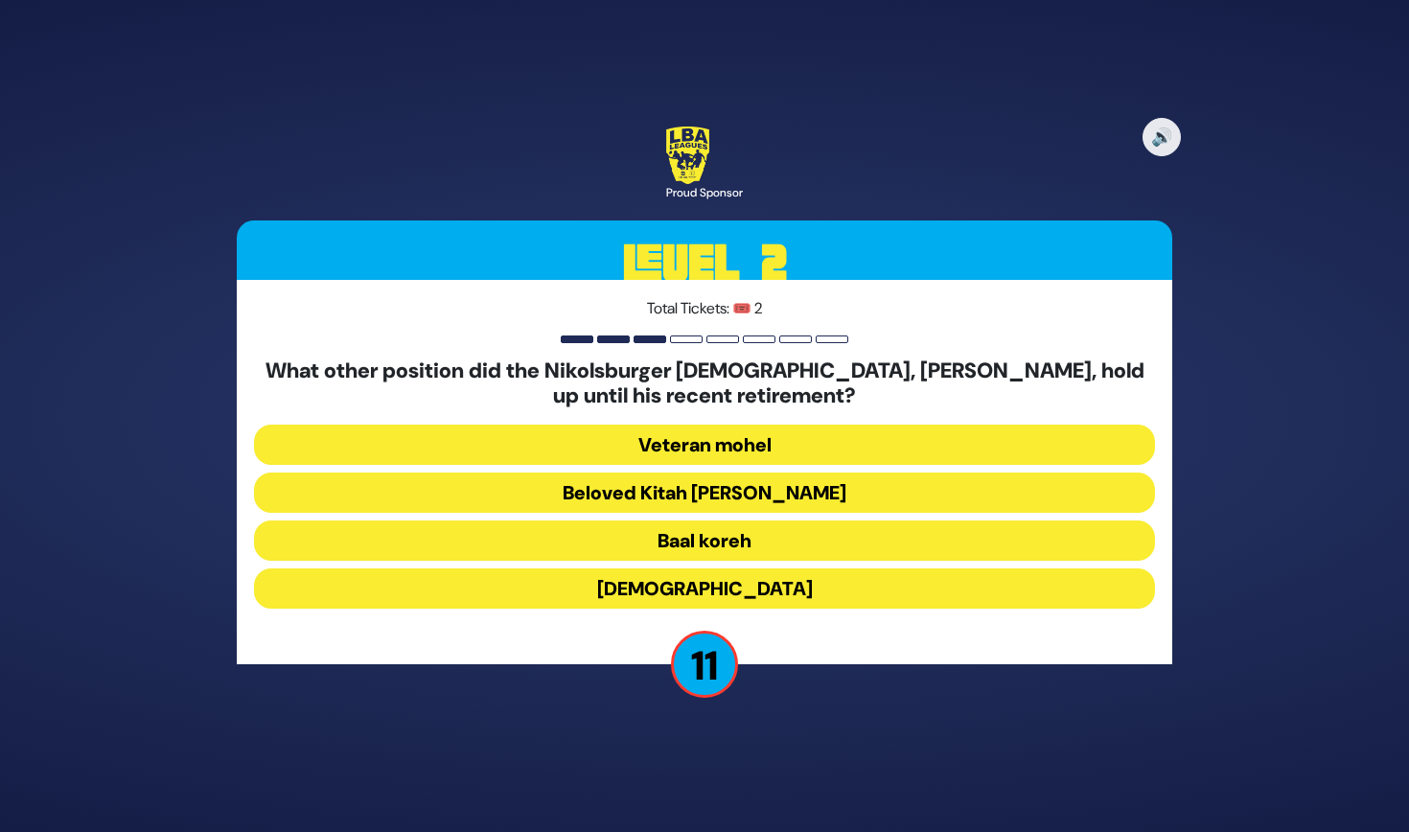
click at [760, 491] on button "Beloved Kitah Aleph Rebbi" at bounding box center [704, 493] width 901 height 40
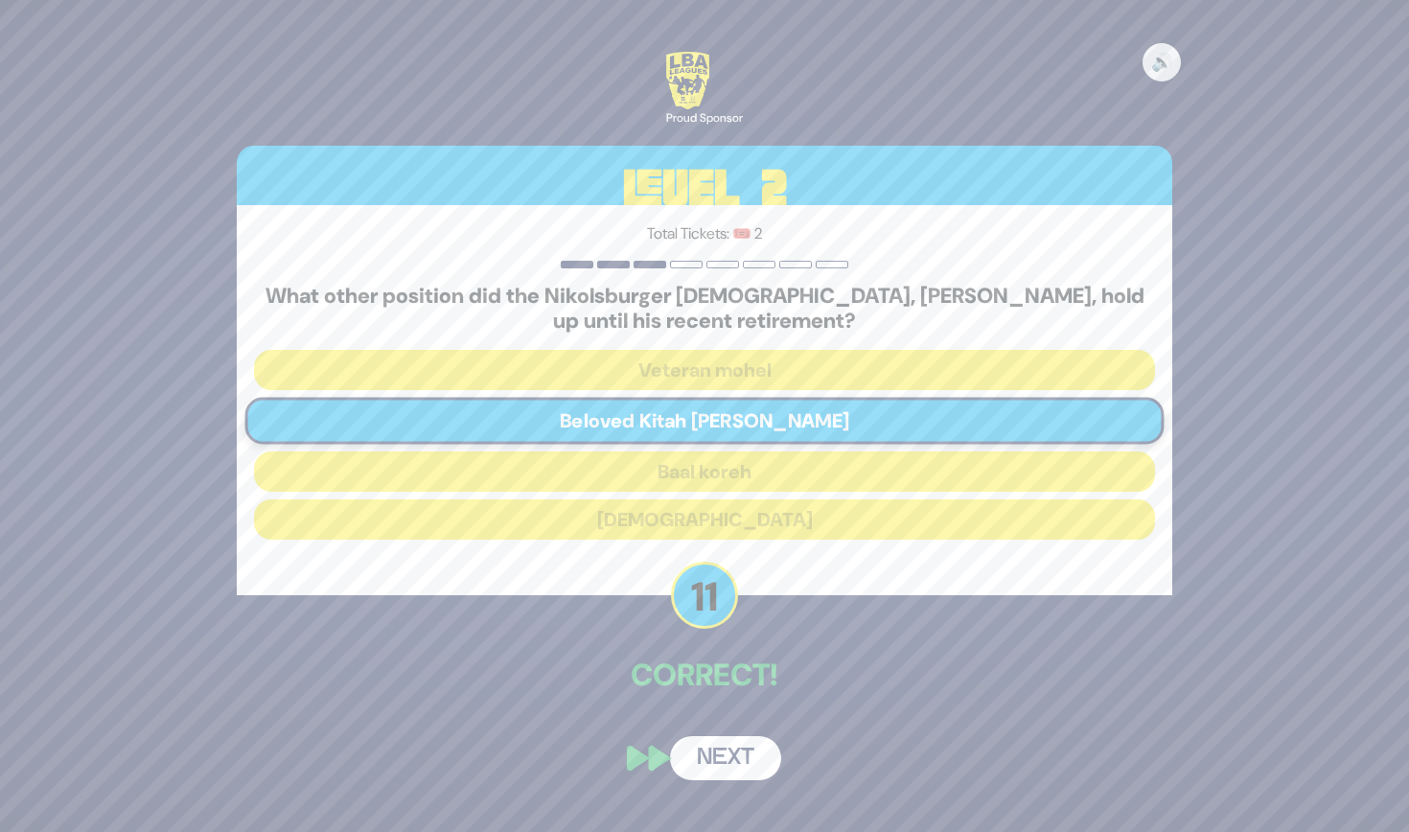
click at [729, 742] on button "Next" at bounding box center [725, 758] width 111 height 44
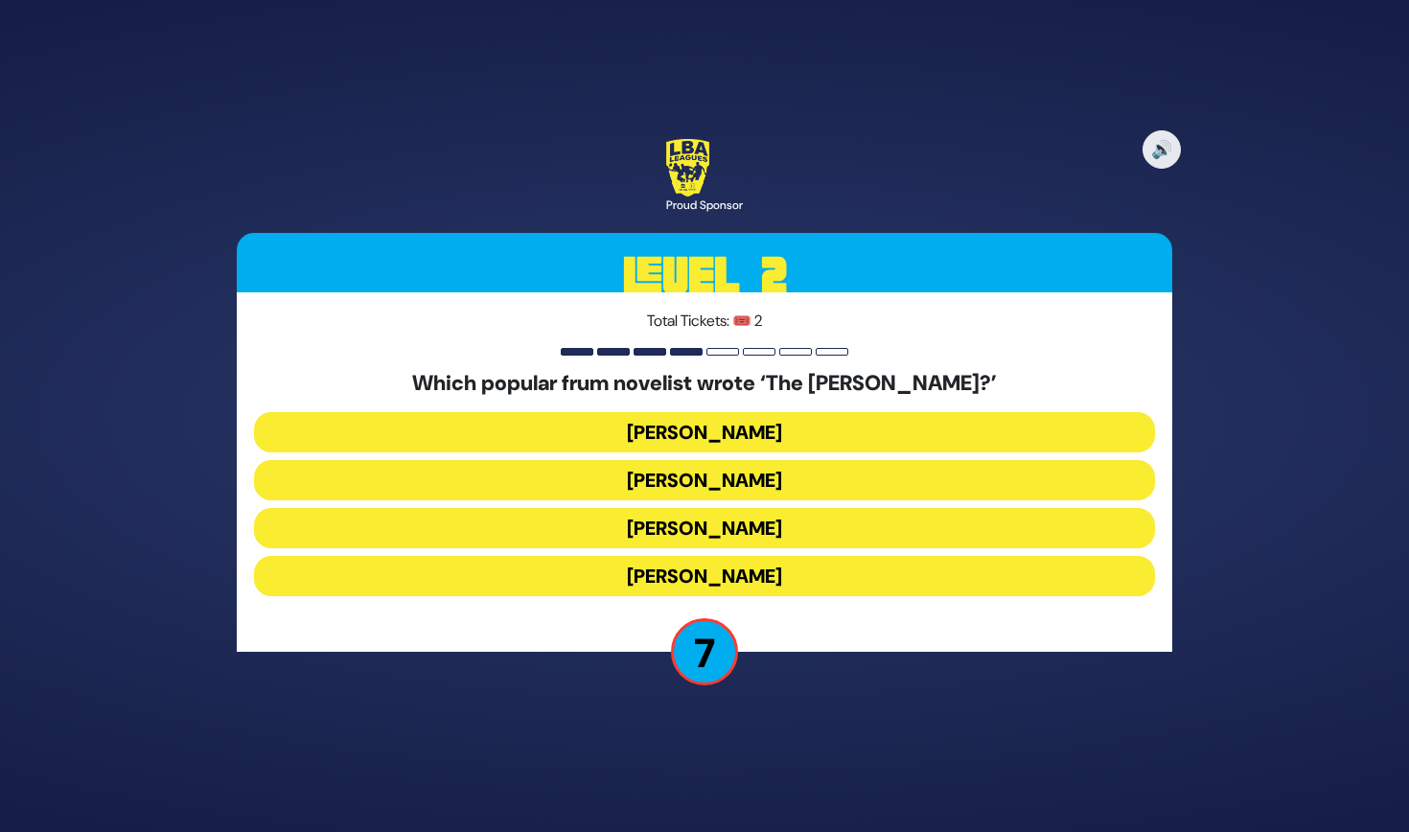
click at [759, 524] on button "Yair Weinstock" at bounding box center [704, 528] width 901 height 40
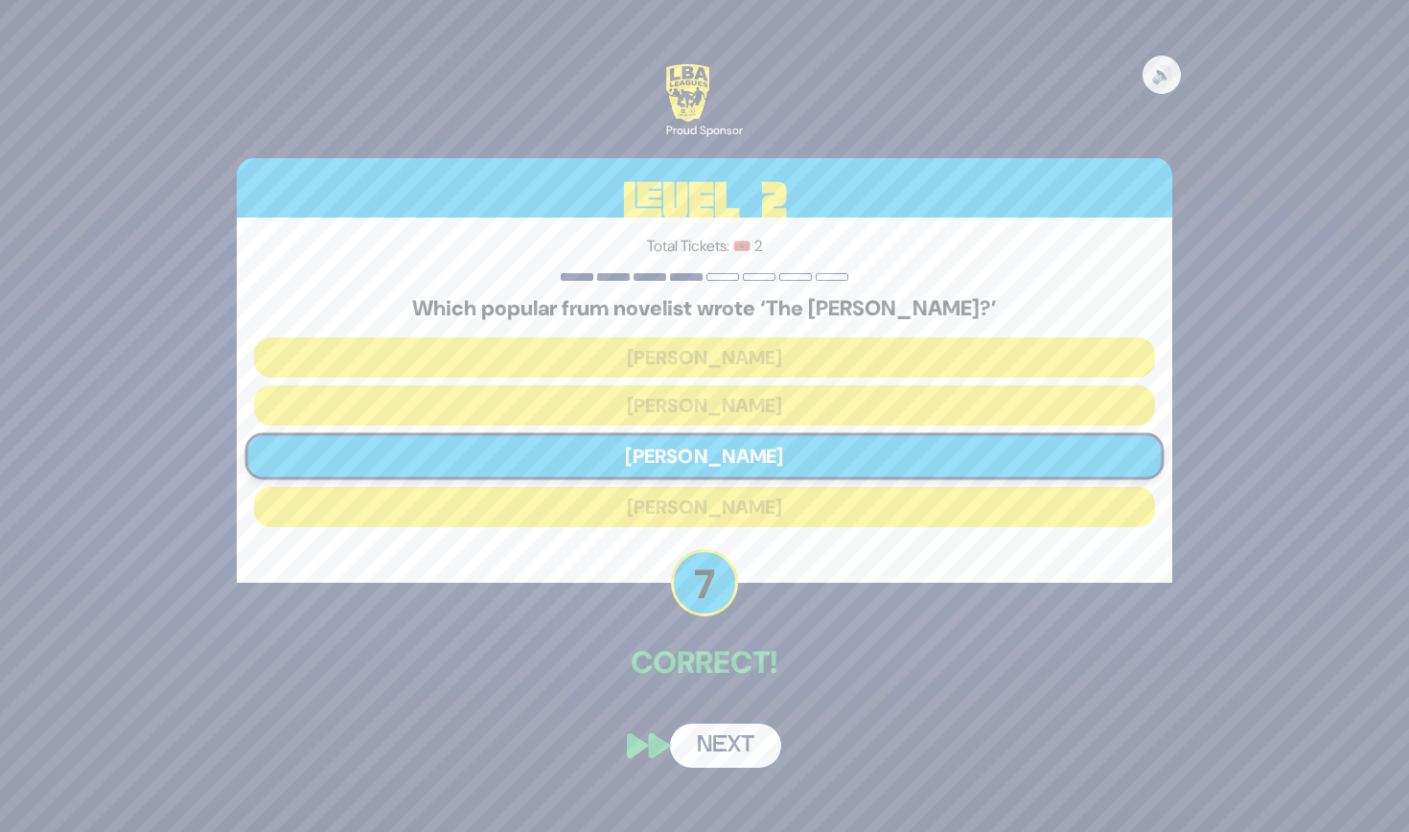
click at [721, 737] on button "Next" at bounding box center [725, 746] width 111 height 44
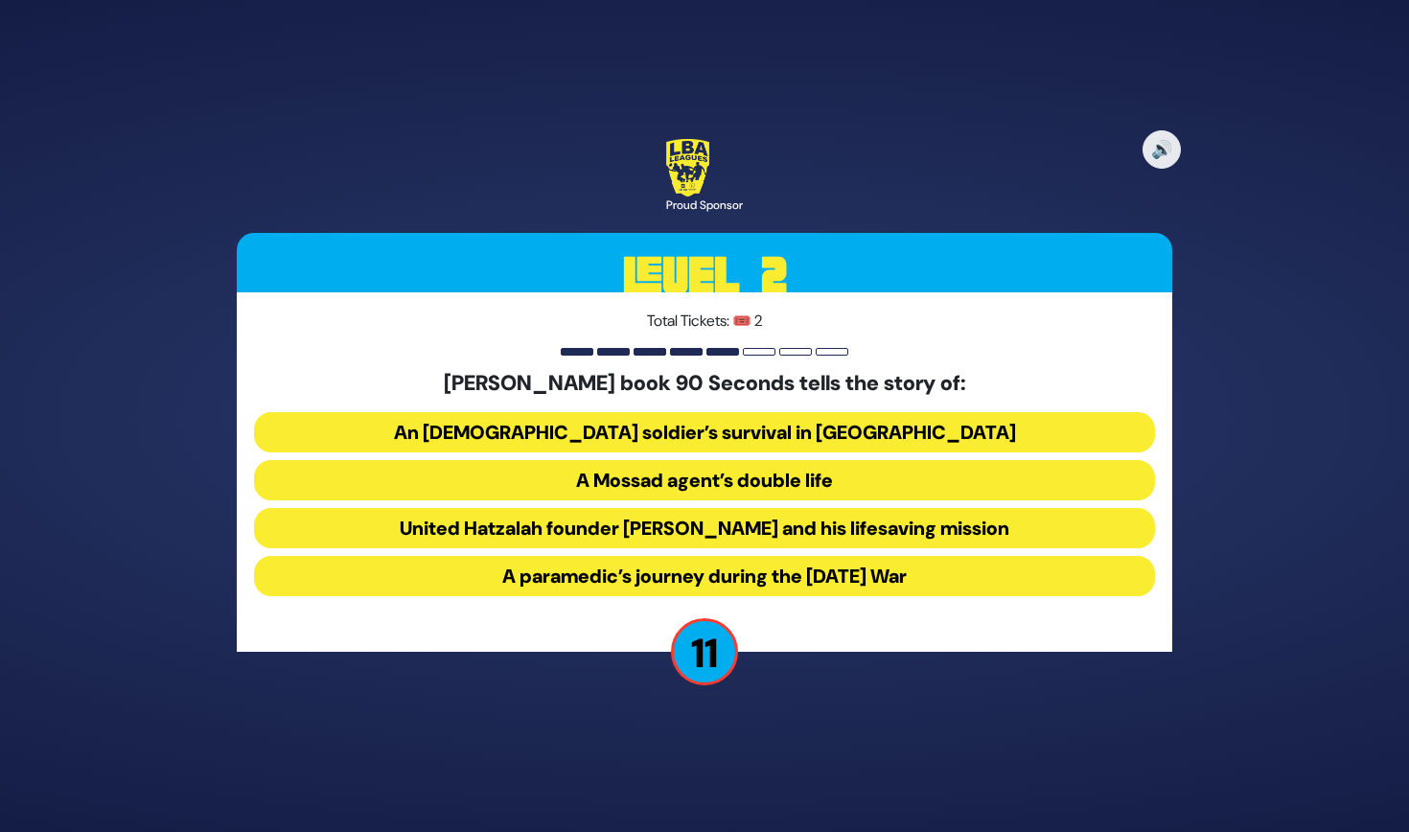
click at [813, 533] on button "United Hatzalah founder Eli Beer and his lifesaving mission" at bounding box center [704, 528] width 901 height 40
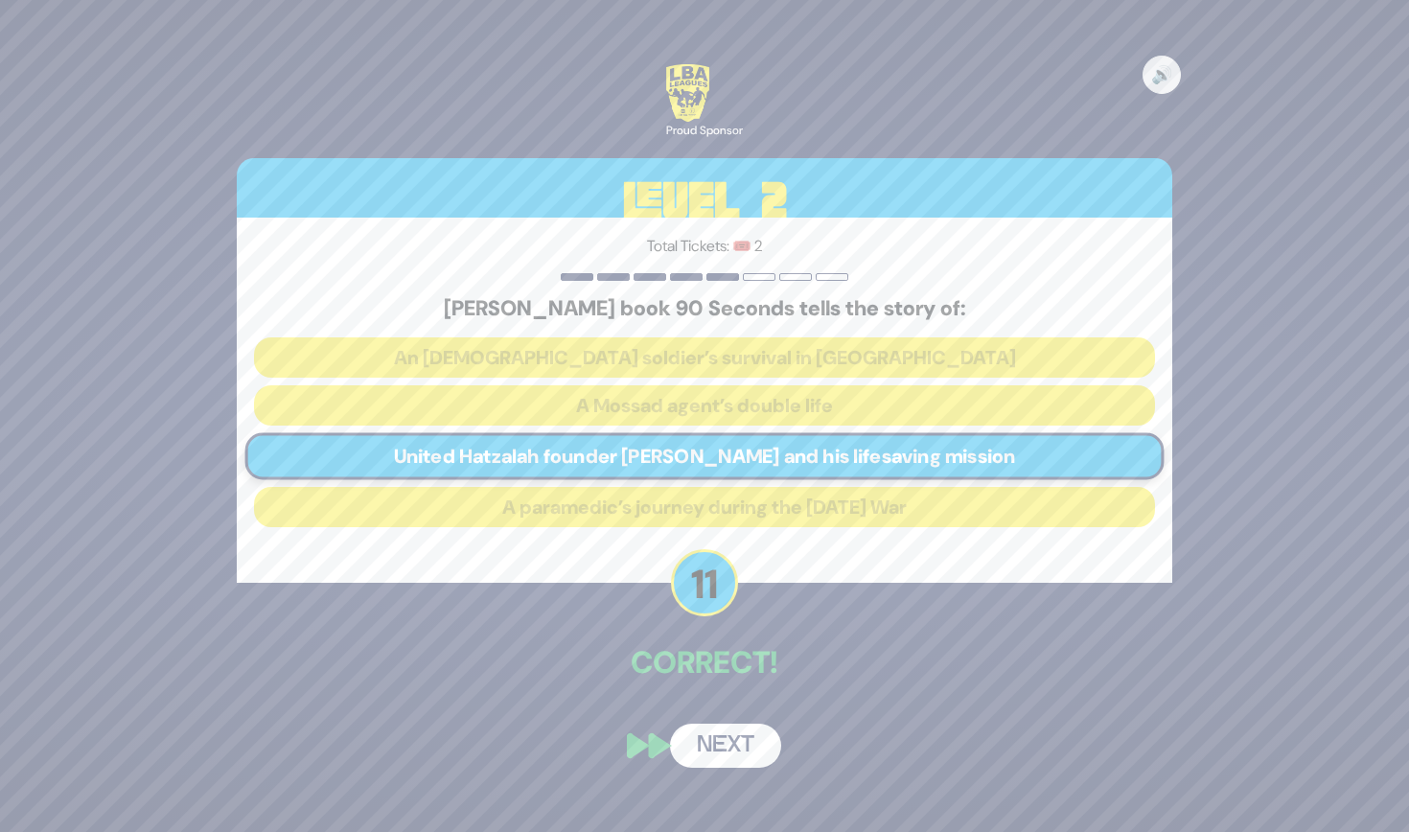
click at [744, 756] on button "Next" at bounding box center [725, 746] width 111 height 44
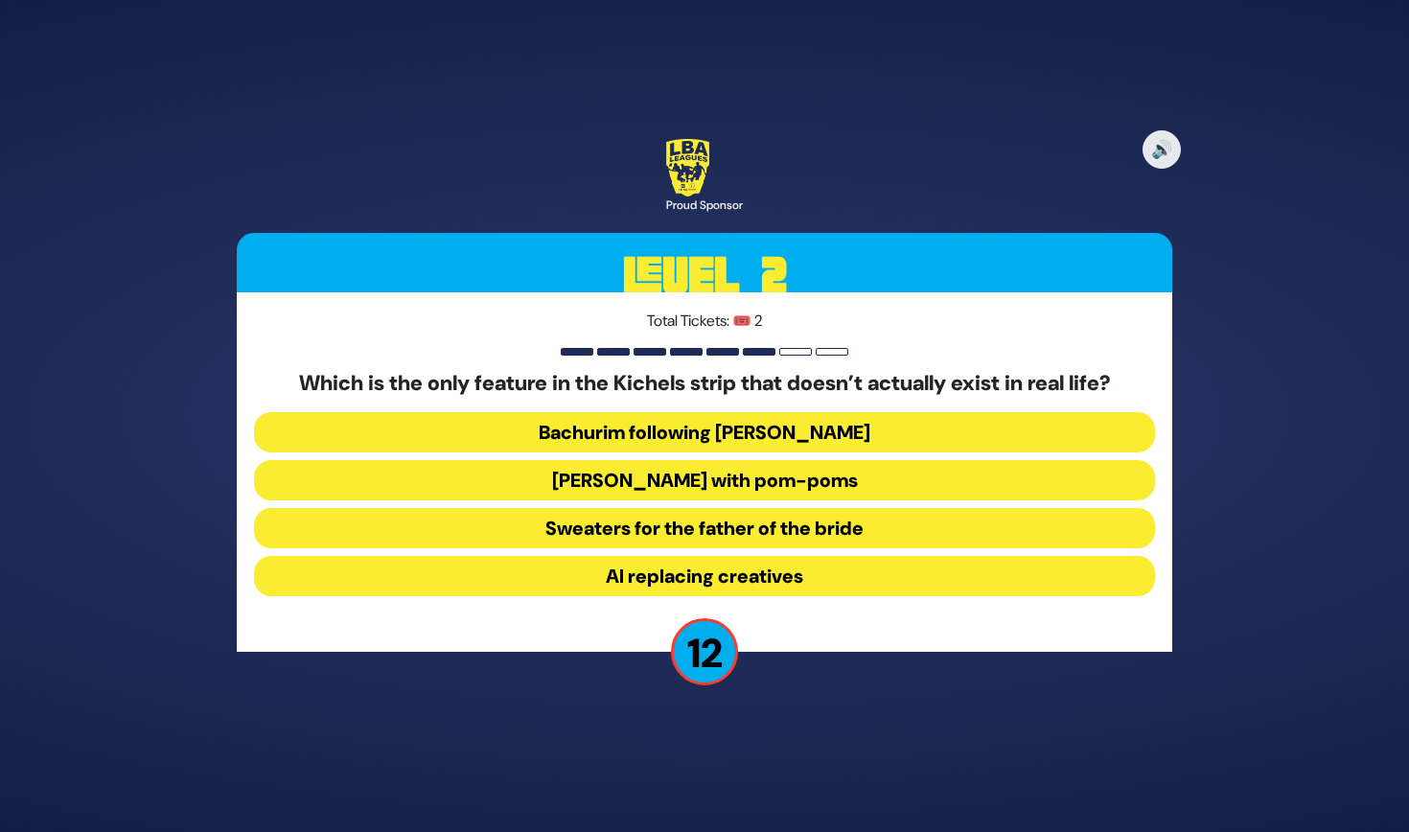
click at [748, 482] on button "Yarmulkes with pom-poms" at bounding box center [704, 480] width 901 height 40
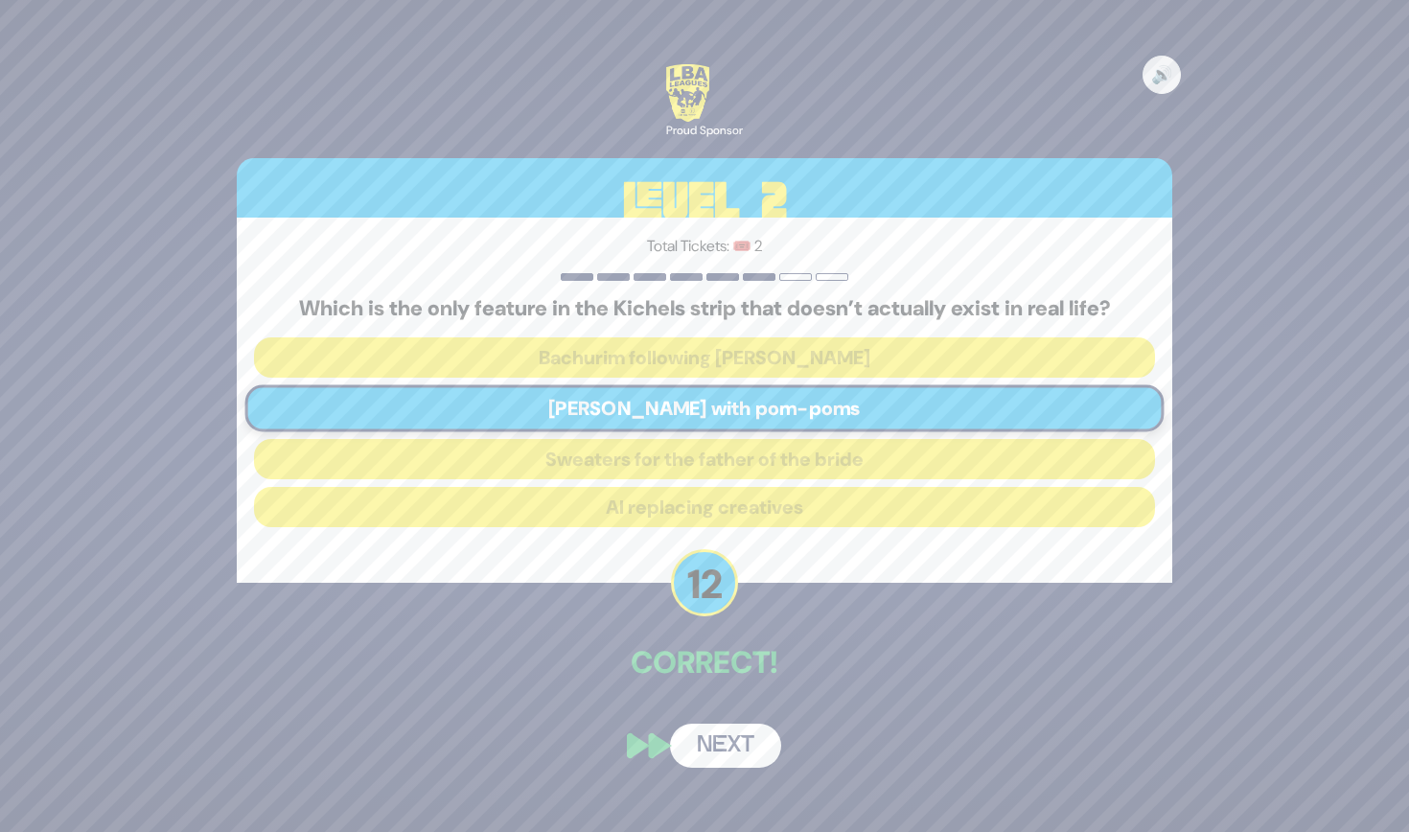
click at [716, 747] on button "Next" at bounding box center [725, 746] width 111 height 44
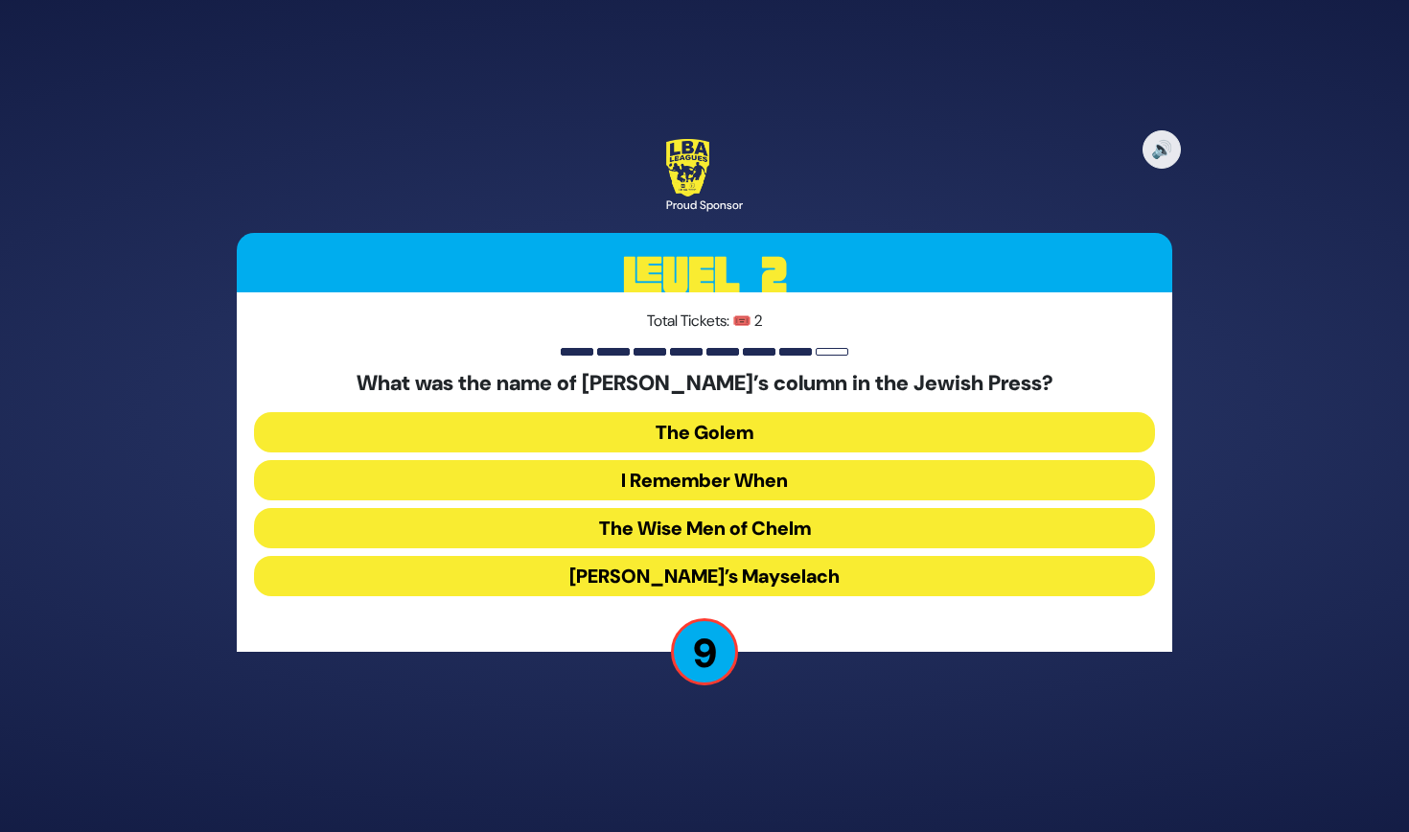
click at [781, 478] on button "I Remember When" at bounding box center [704, 480] width 901 height 40
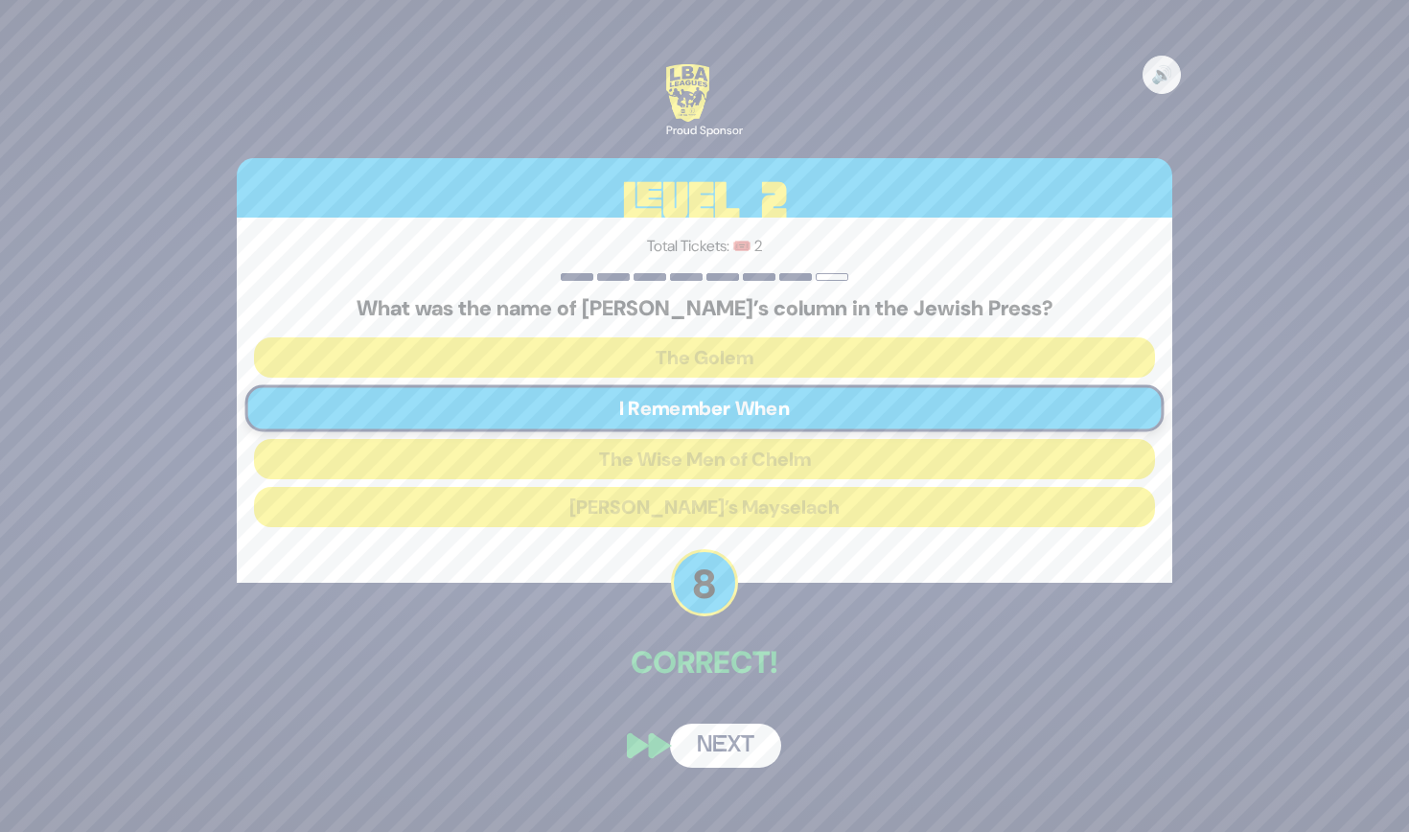
click at [721, 737] on button "Next" at bounding box center [725, 746] width 111 height 44
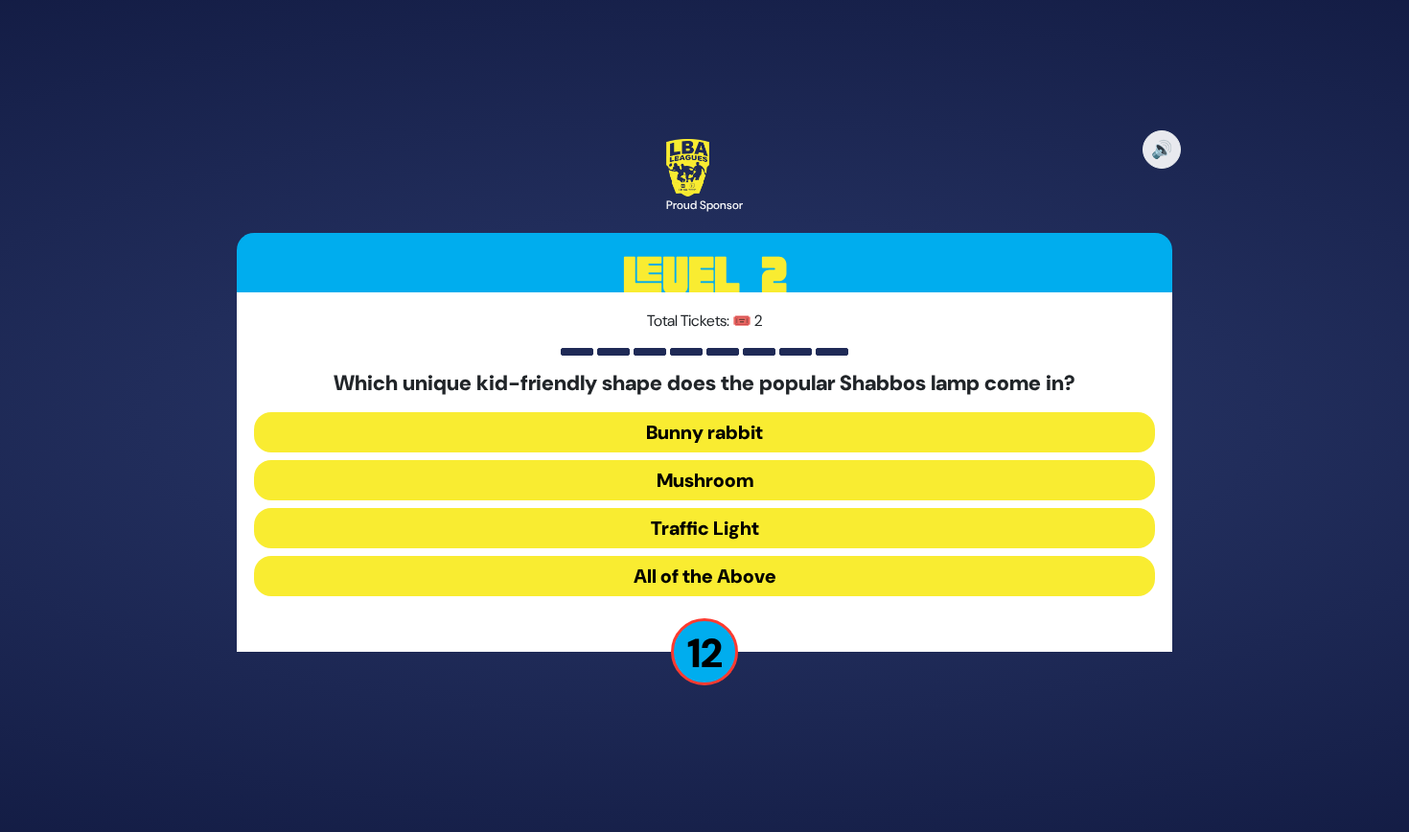
click at [705, 435] on button "Bunny rabbit" at bounding box center [704, 432] width 901 height 40
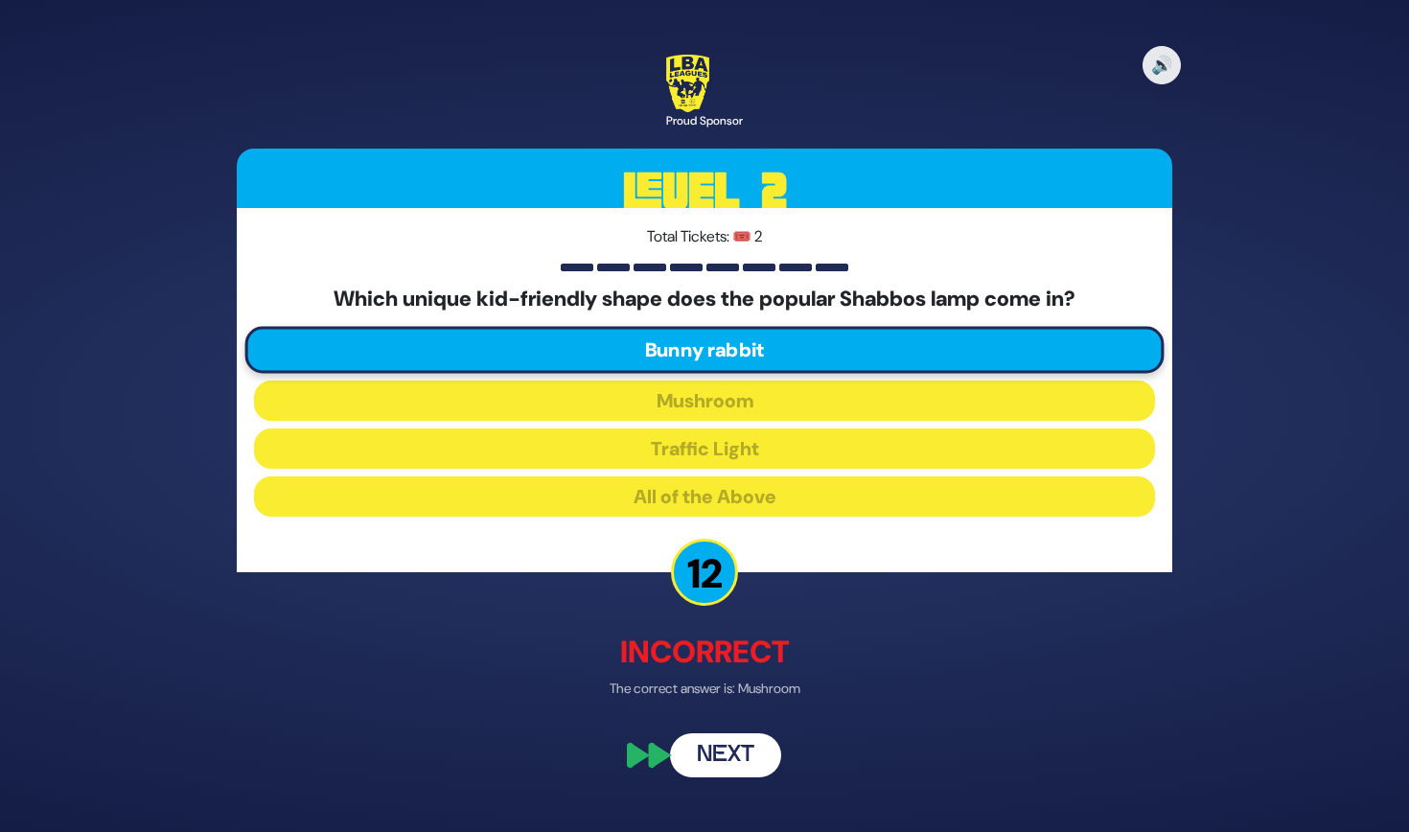
click at [731, 765] on button "Next" at bounding box center [725, 755] width 111 height 44
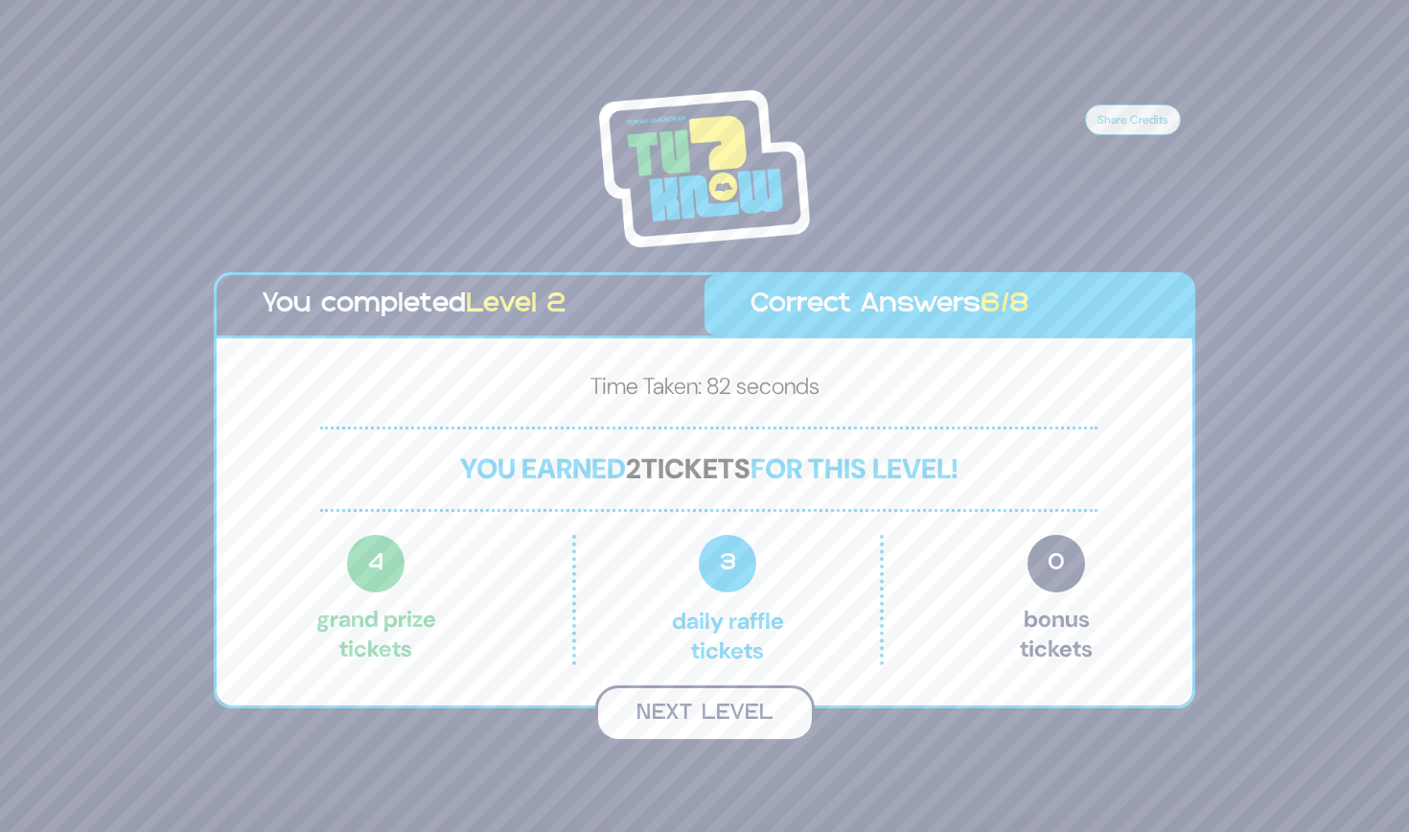
click at [714, 707] on button "Next Level" at bounding box center [705, 713] width 220 height 57
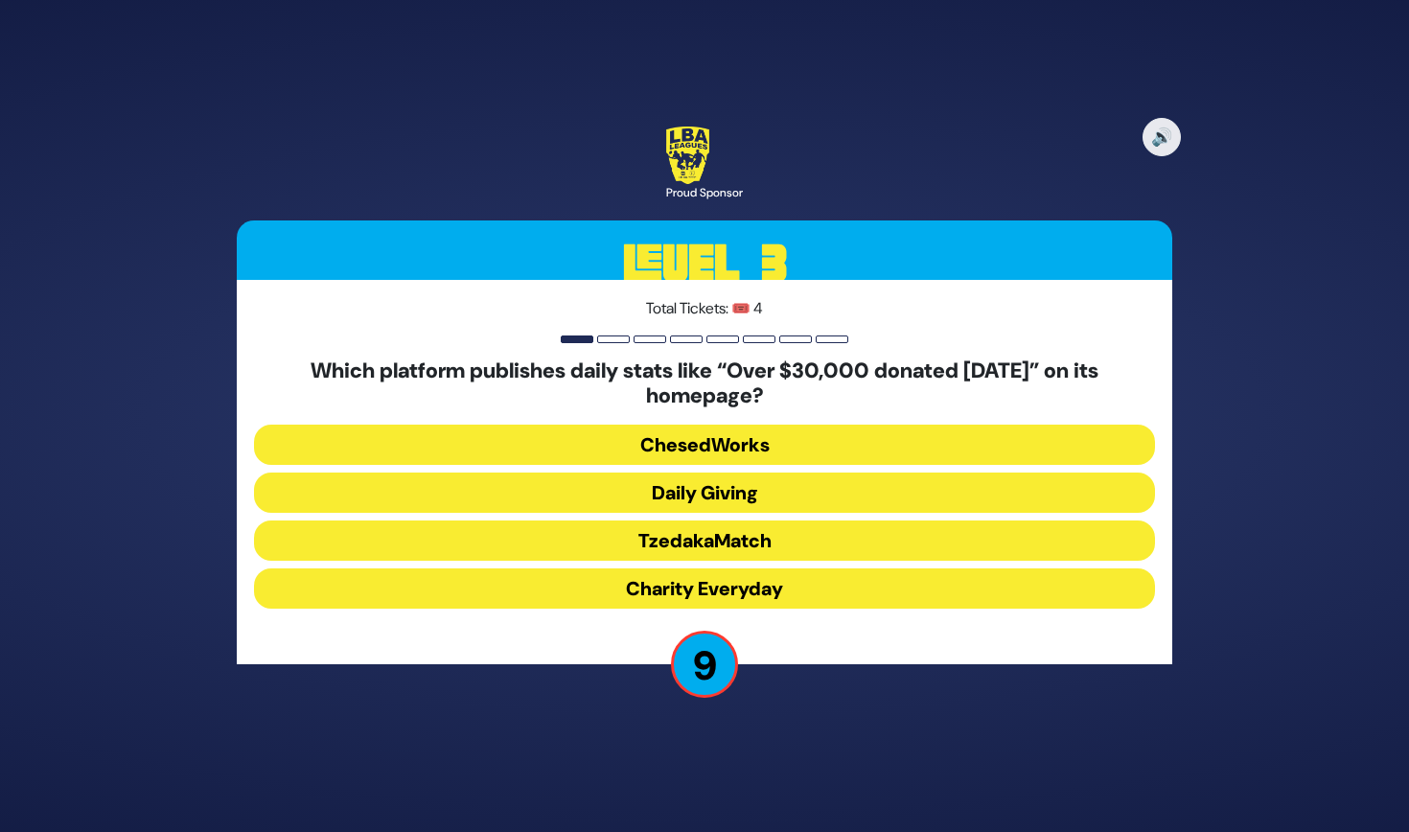
click at [766, 499] on button "Daily Giving" at bounding box center [704, 493] width 901 height 40
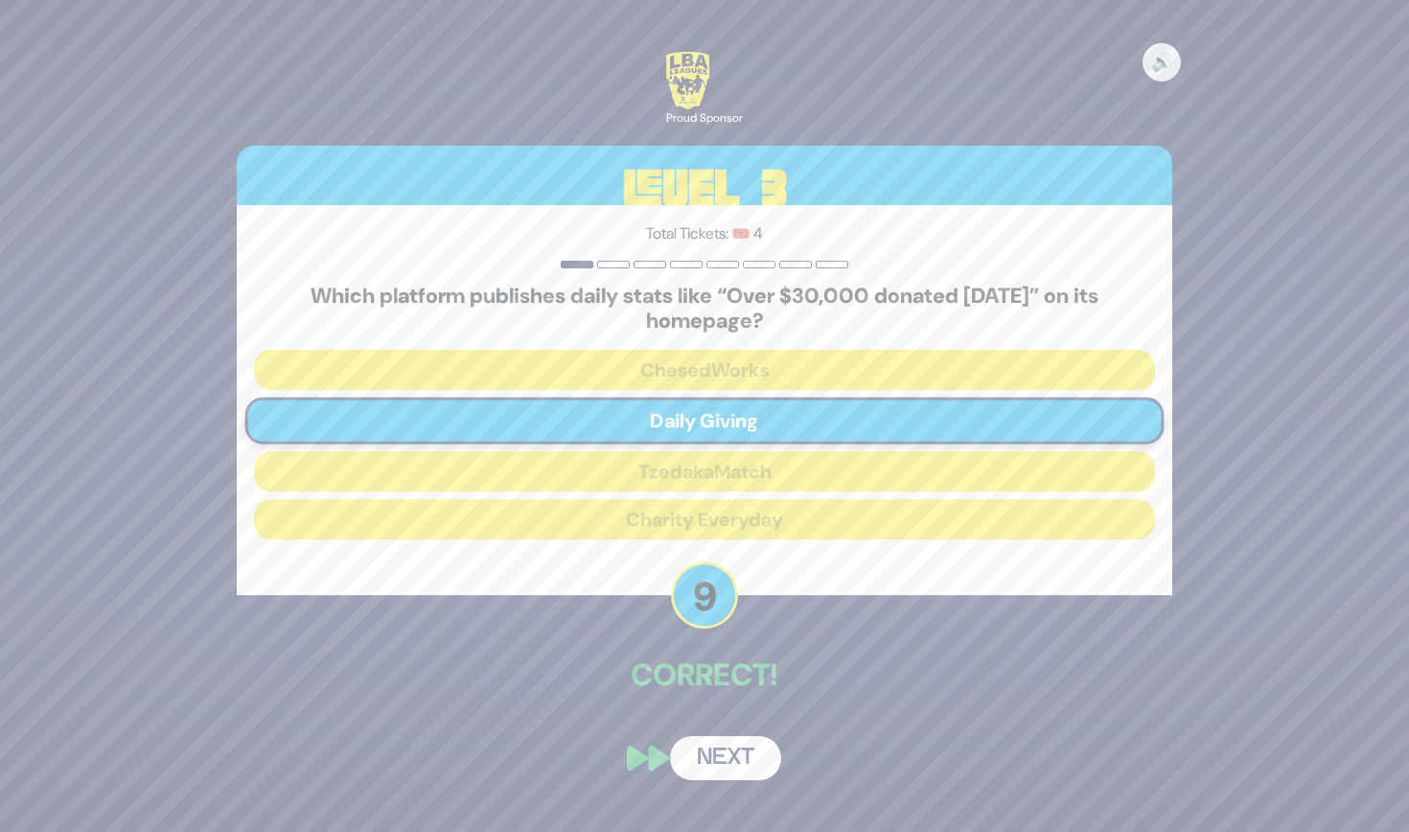
click at [736, 754] on button "Next" at bounding box center [725, 758] width 111 height 44
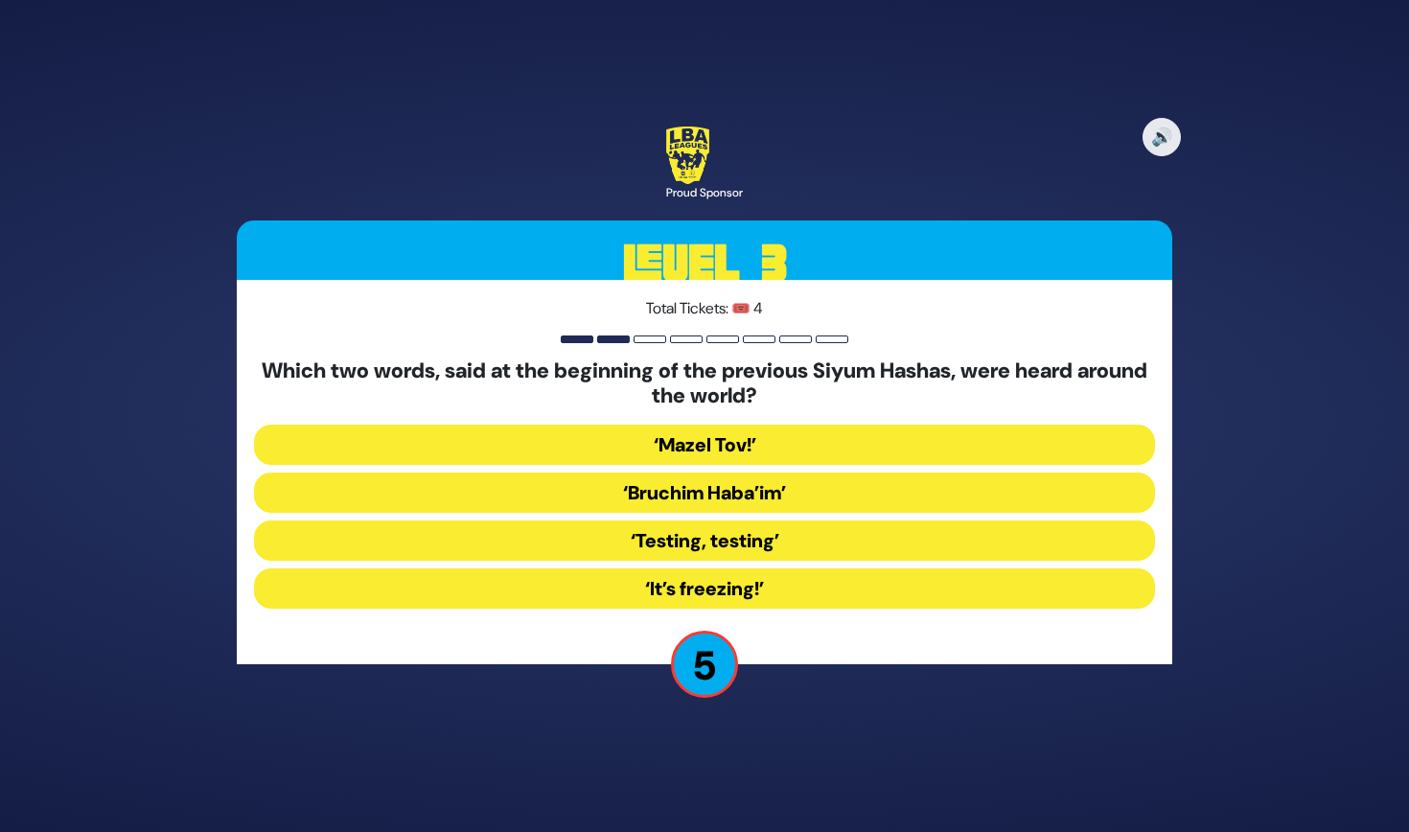
click at [775, 579] on button "‘It’s freezing!’" at bounding box center [704, 588] width 901 height 40
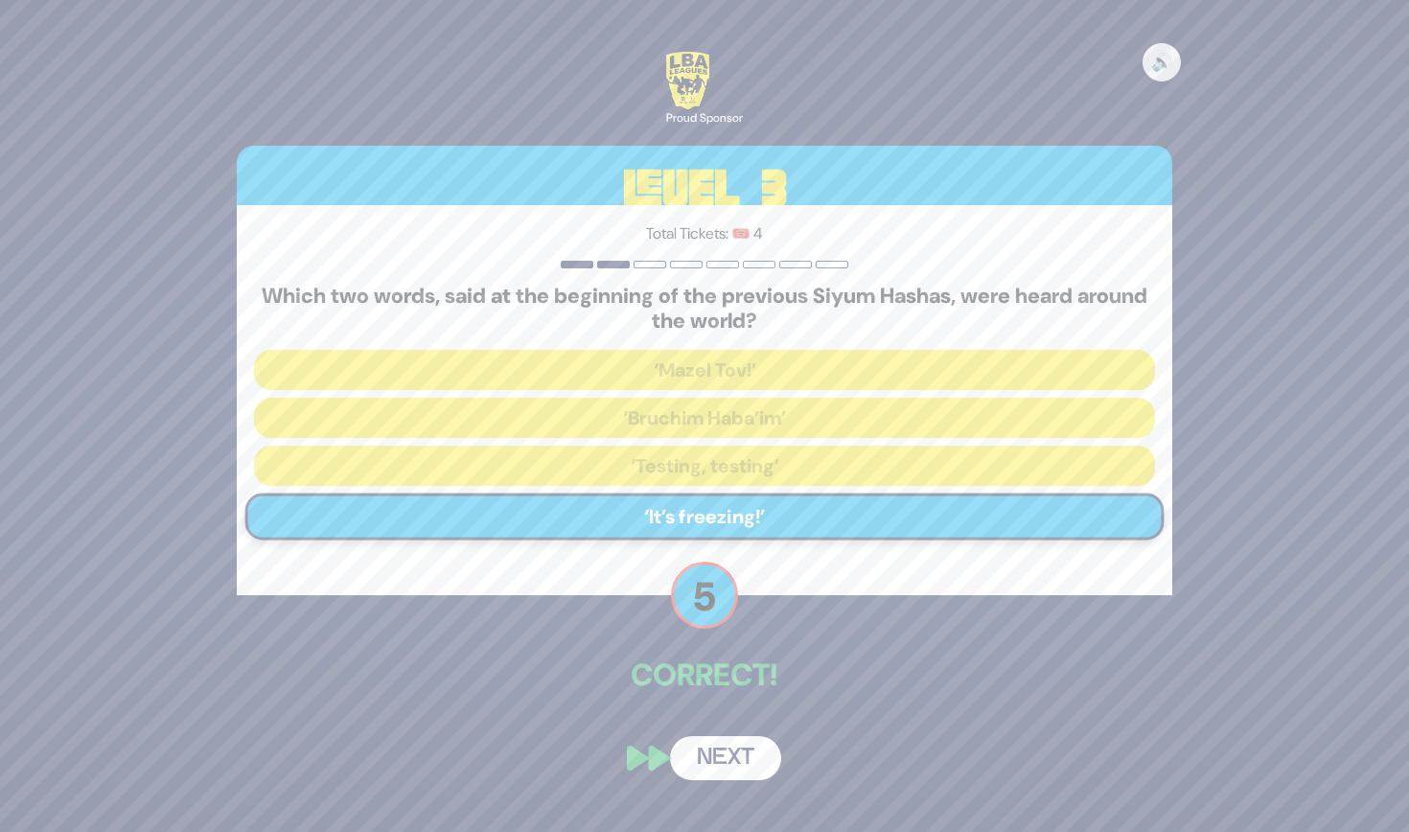
click at [739, 764] on button "Next" at bounding box center [725, 758] width 111 height 44
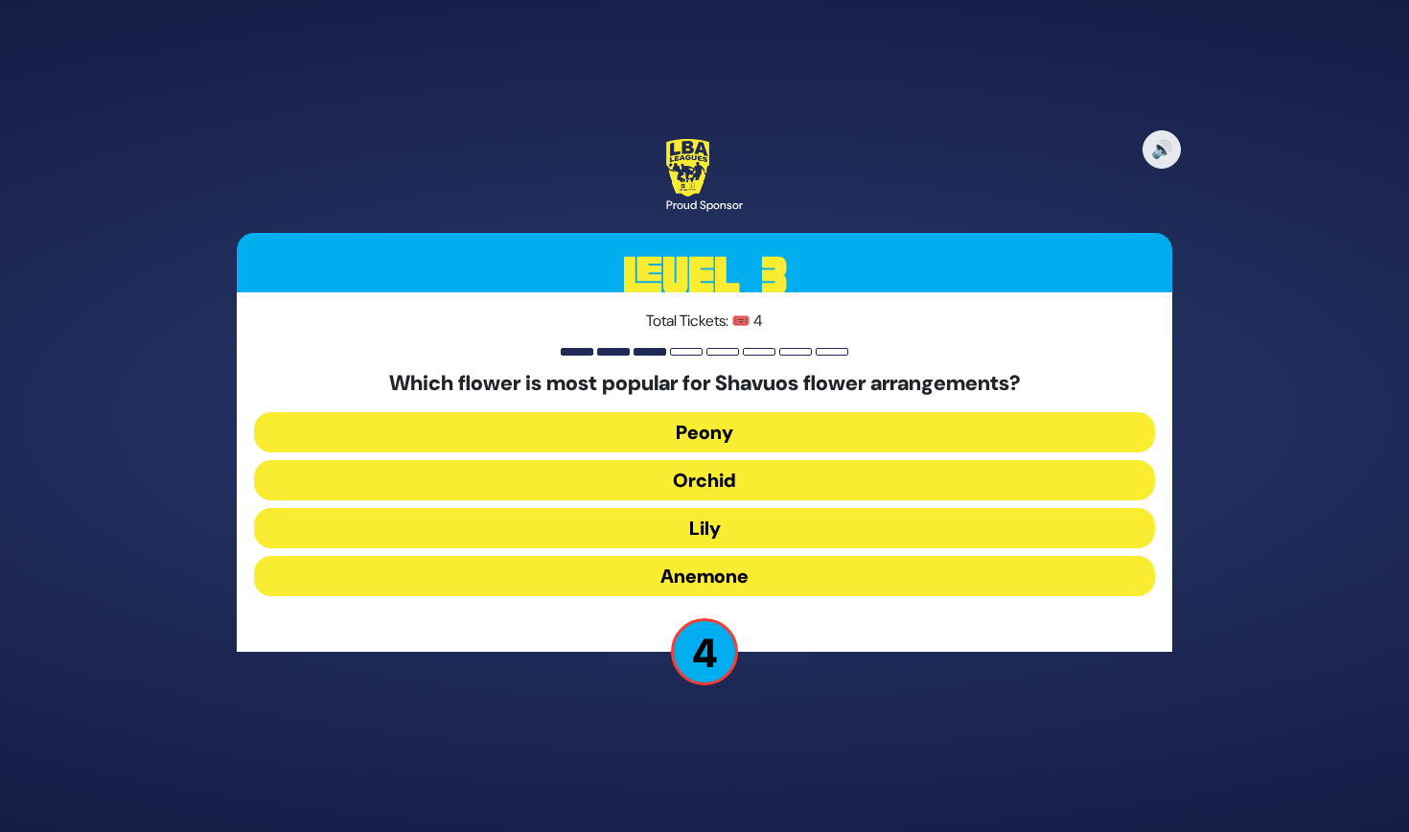
click at [738, 577] on button "Anemone" at bounding box center [704, 576] width 901 height 40
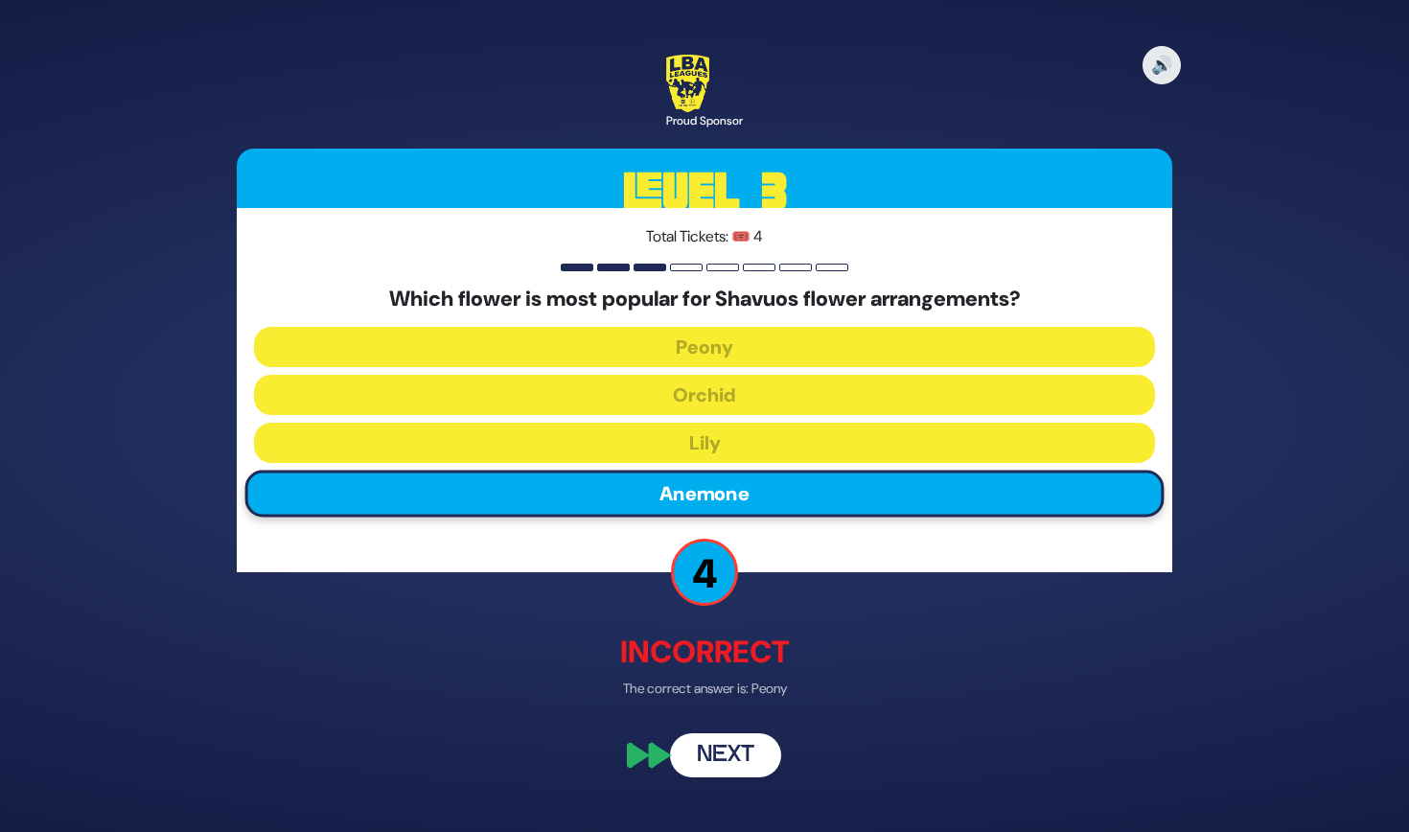
click at [740, 742] on button "Next" at bounding box center [725, 755] width 111 height 44
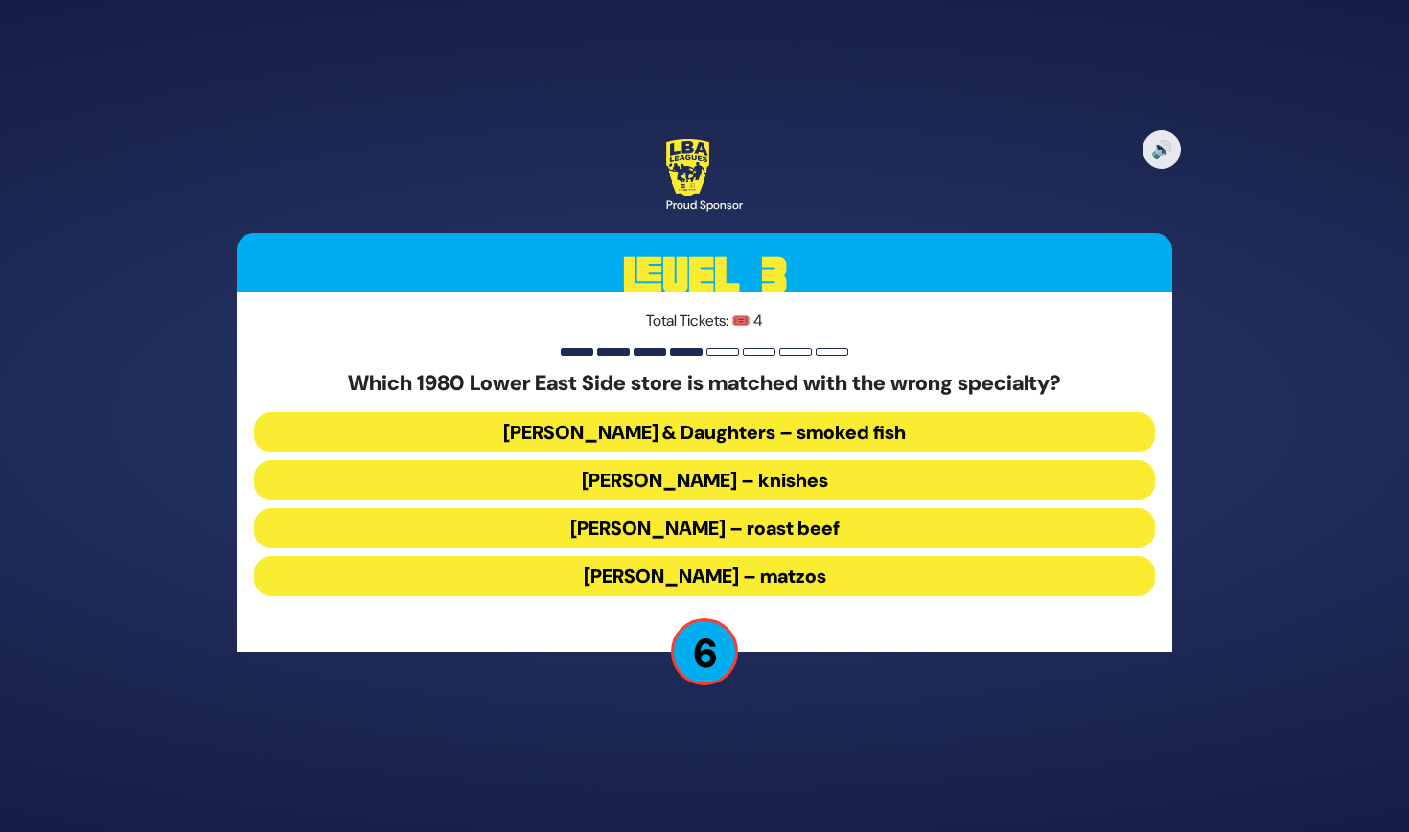
click at [827, 429] on button "Russ & Daughters – smoked fish" at bounding box center [704, 432] width 901 height 40
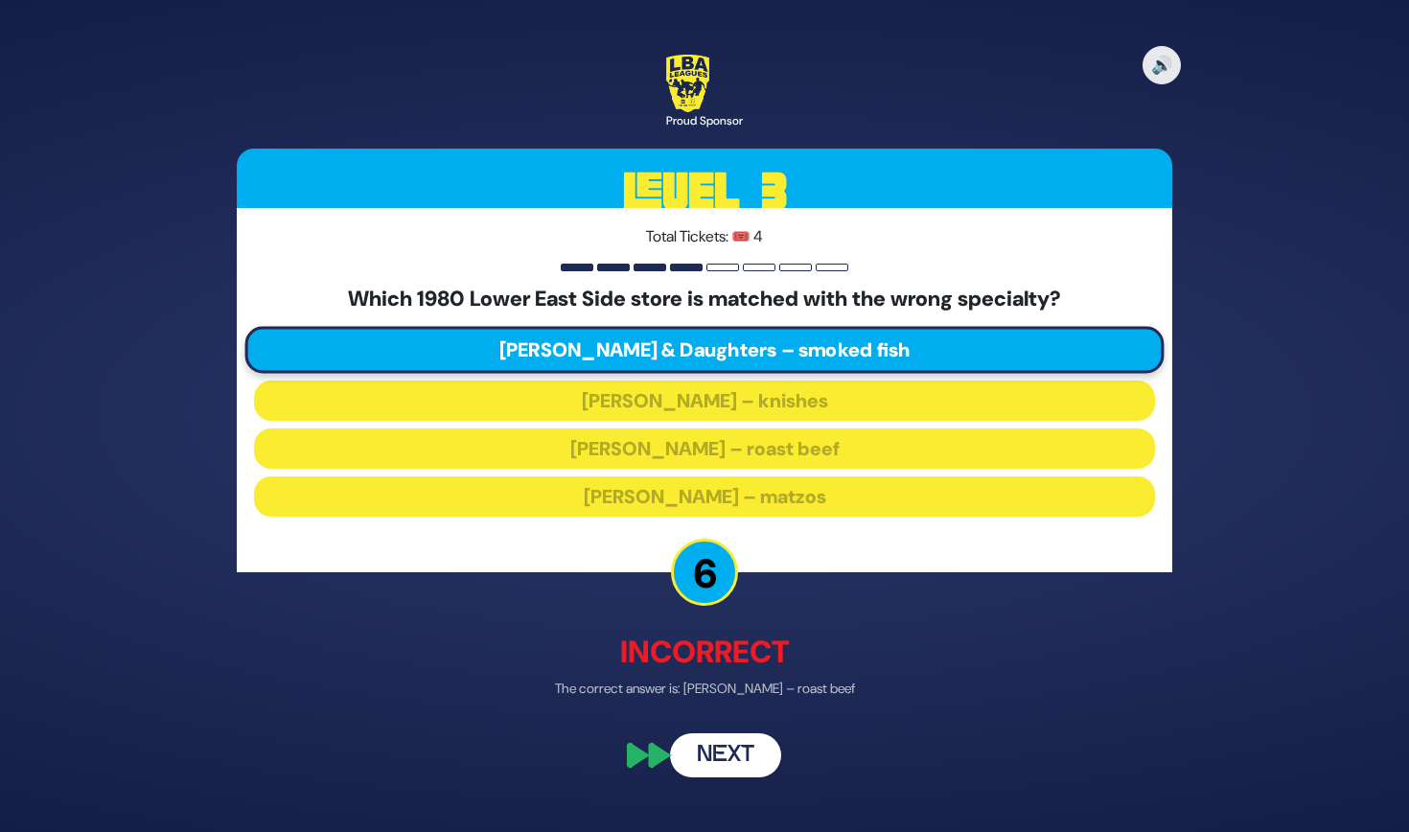
click at [759, 756] on button "Next" at bounding box center [725, 755] width 111 height 44
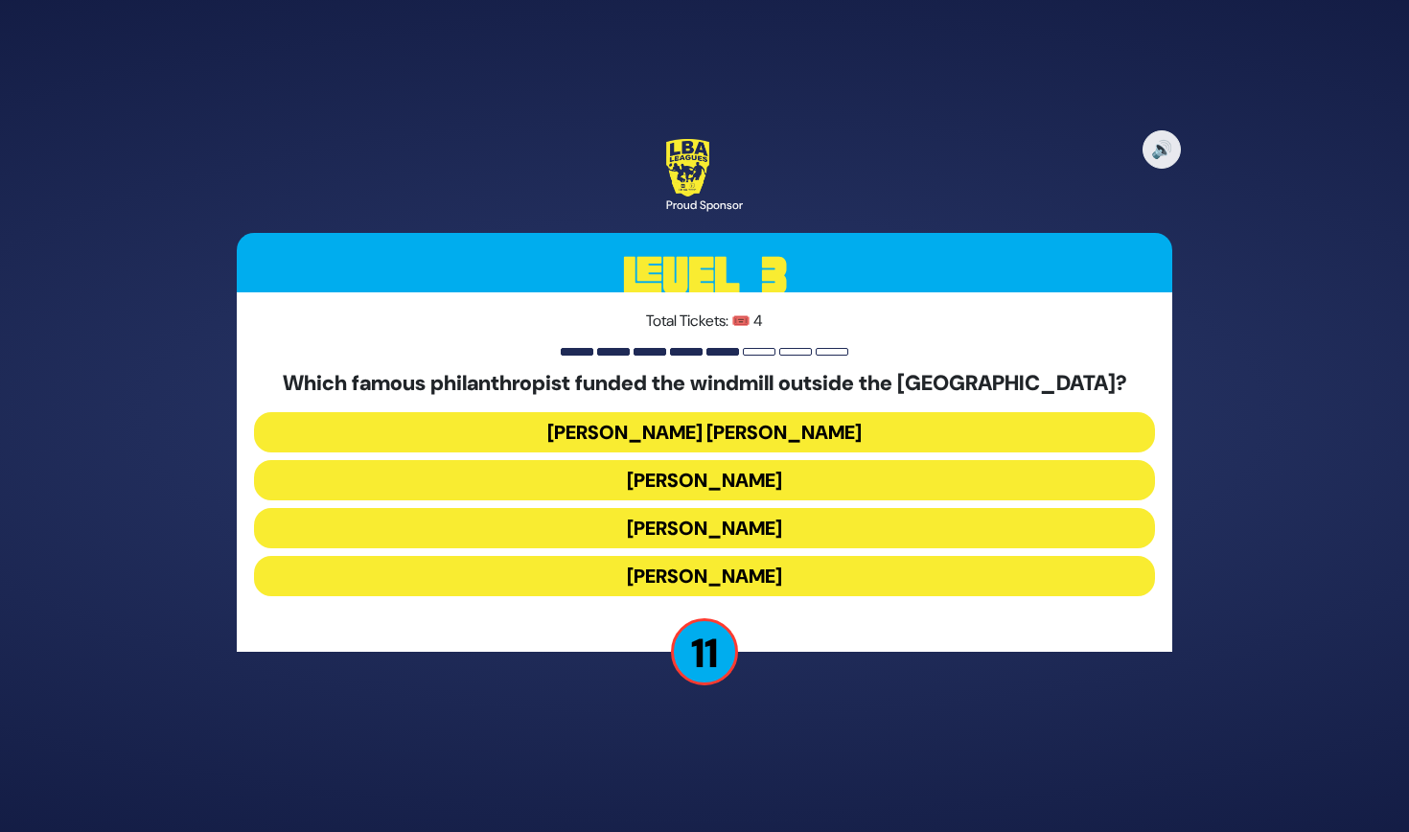
click at [719, 574] on button "Moses Montefiore" at bounding box center [704, 576] width 901 height 40
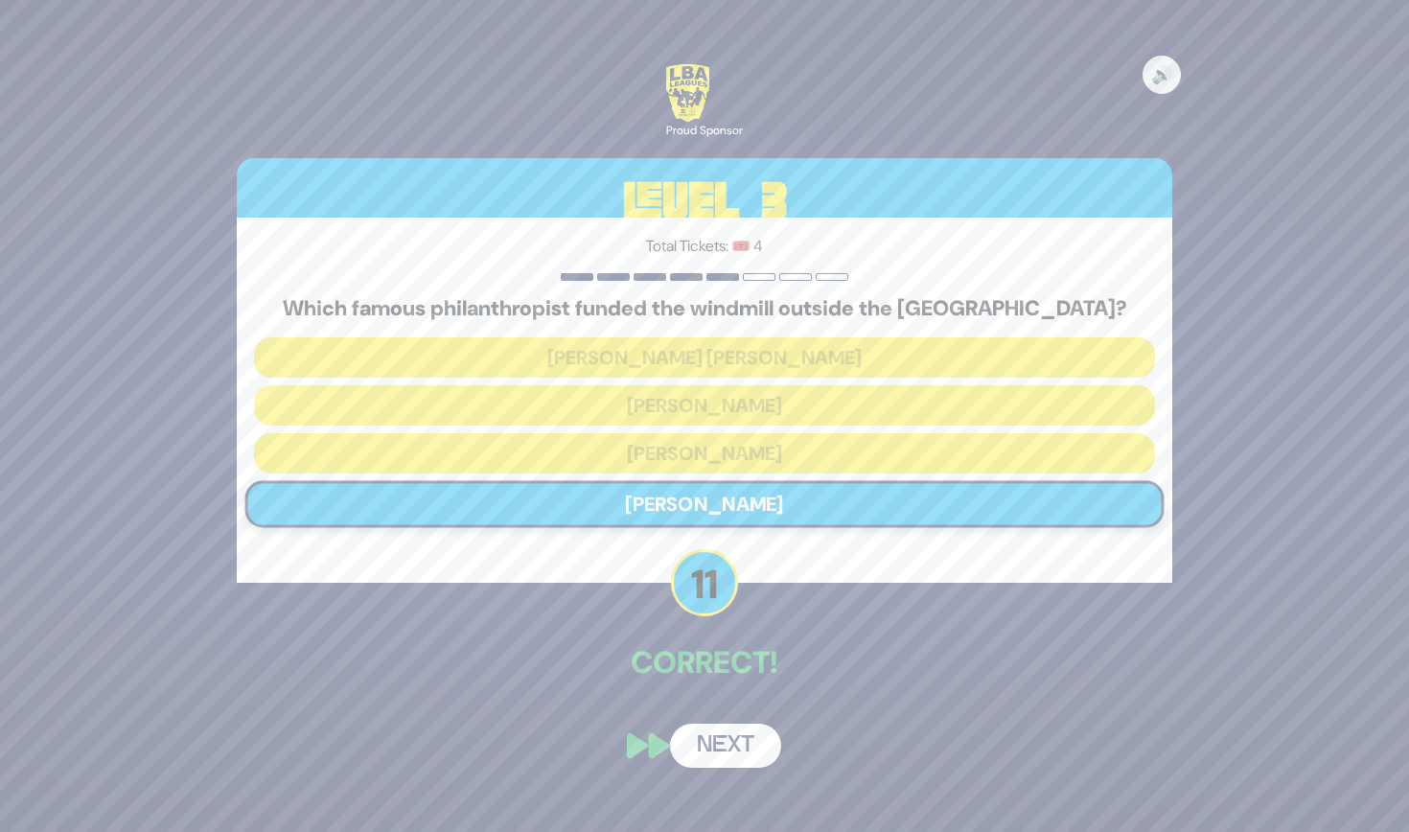
click at [727, 739] on button "Next" at bounding box center [725, 746] width 111 height 44
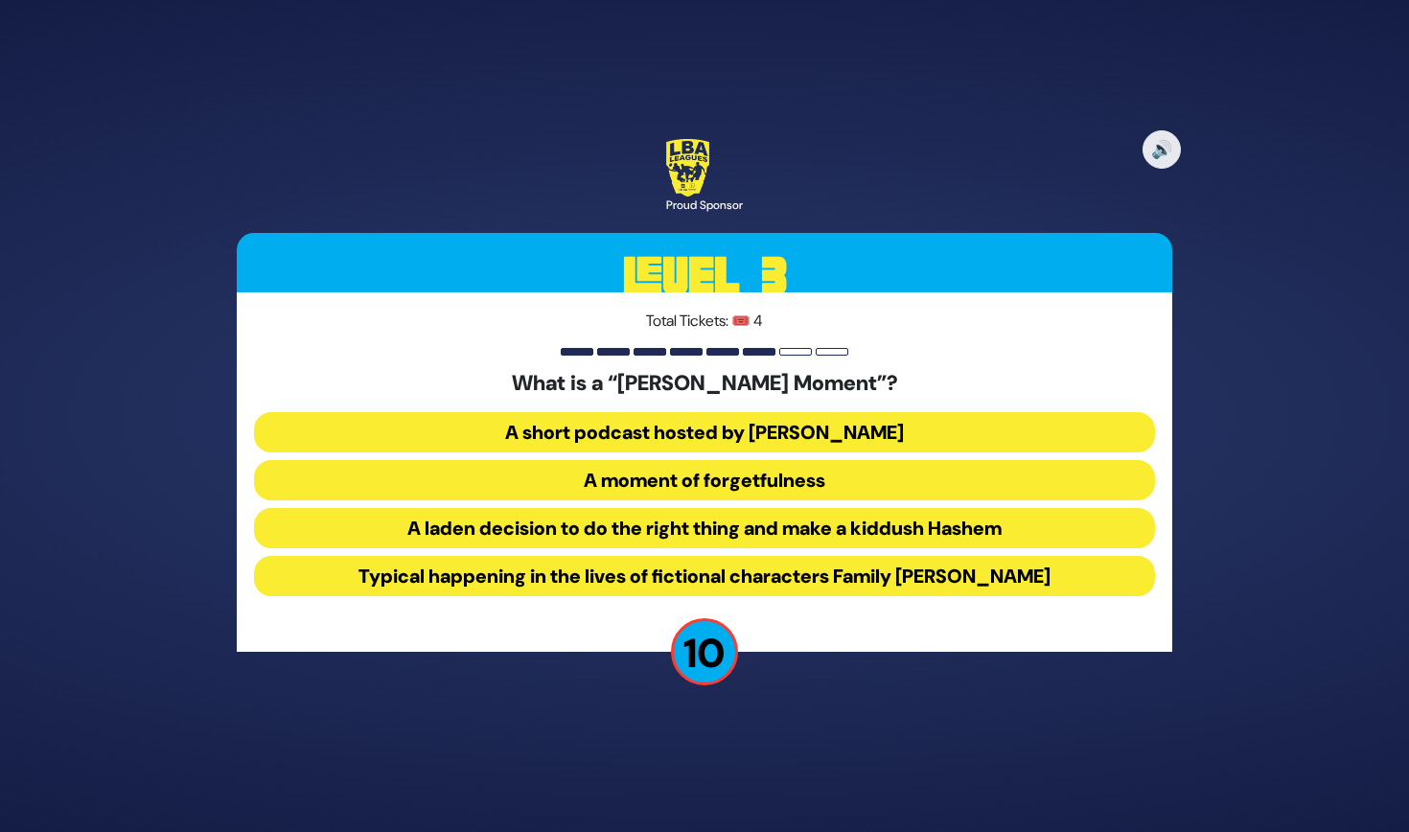
click at [818, 535] on button "A laden decision to do the right thing and make a kiddush Hashem" at bounding box center [704, 528] width 901 height 40
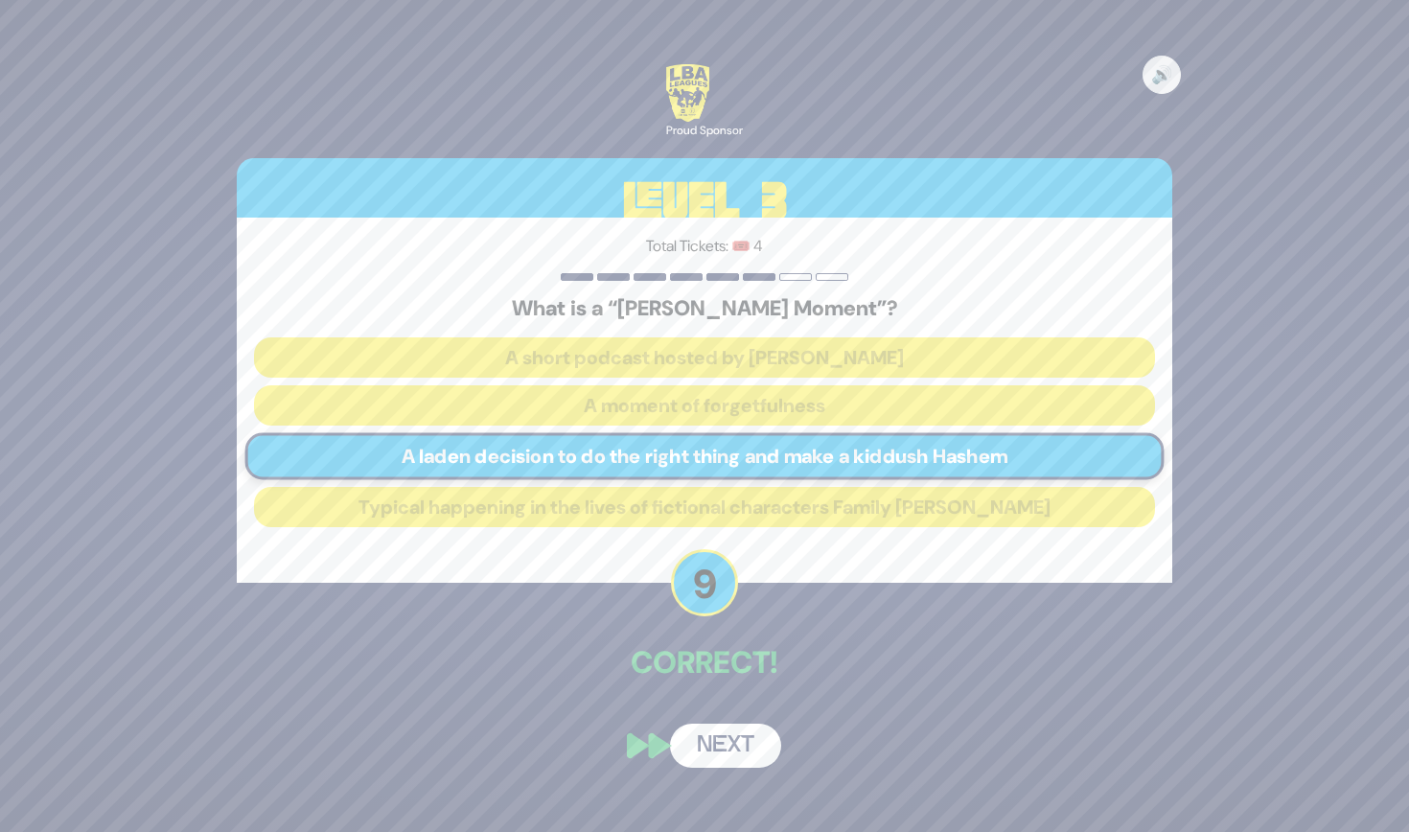
click at [730, 755] on button "Next" at bounding box center [725, 746] width 111 height 44
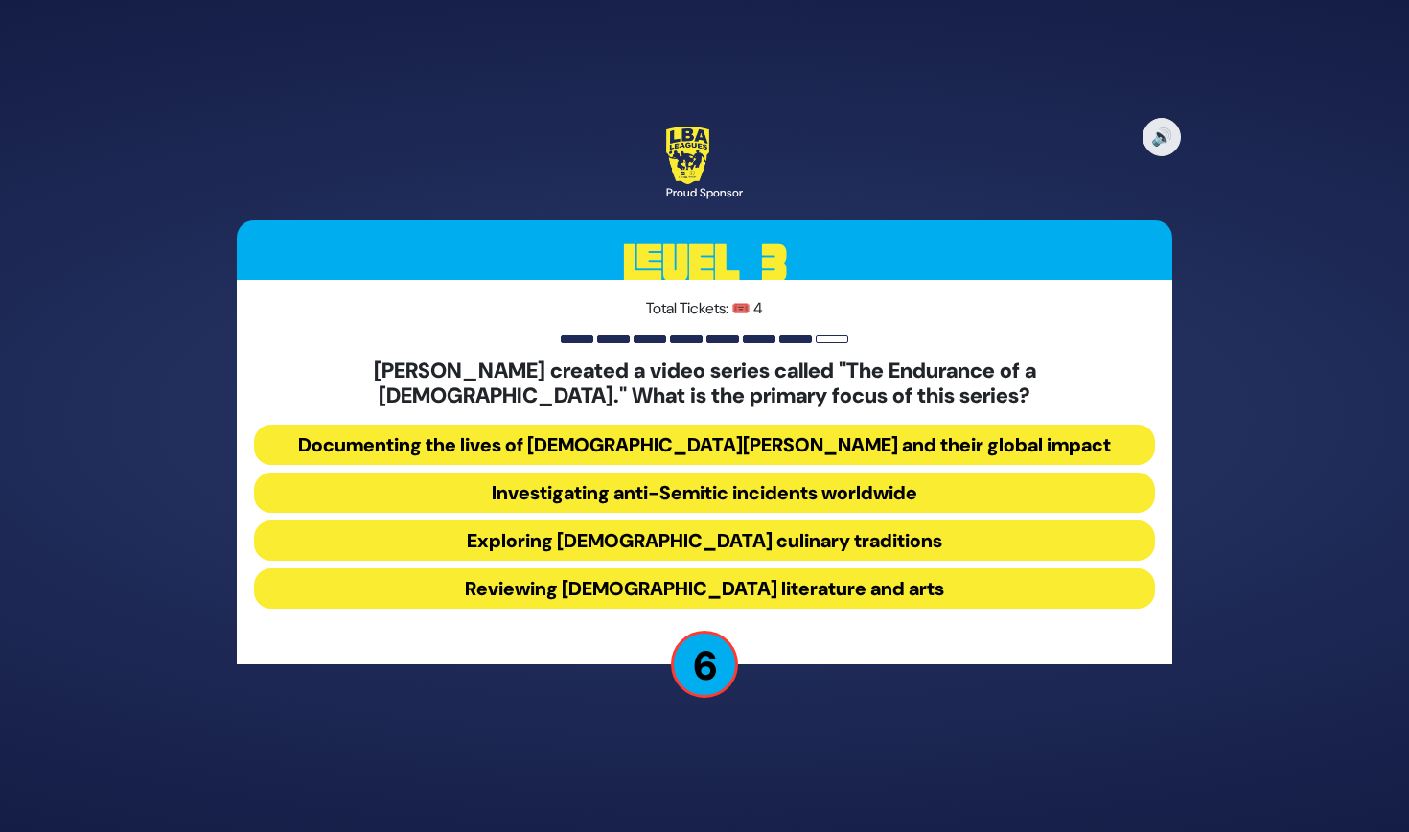
click at [724, 500] on button "Investigating anti-Semitic incidents worldwide" at bounding box center [704, 493] width 901 height 40
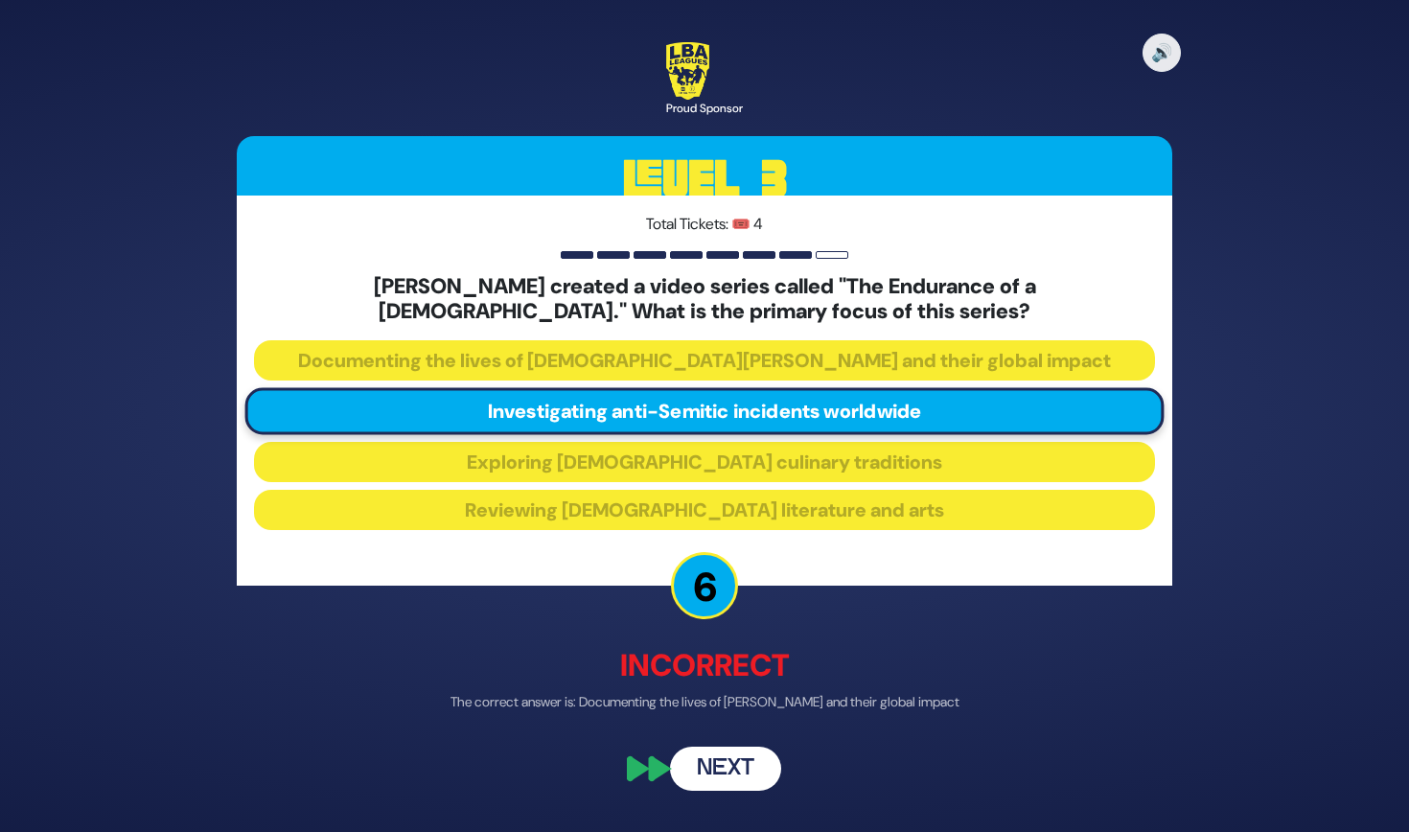
click at [760, 757] on button "Next" at bounding box center [725, 768] width 111 height 44
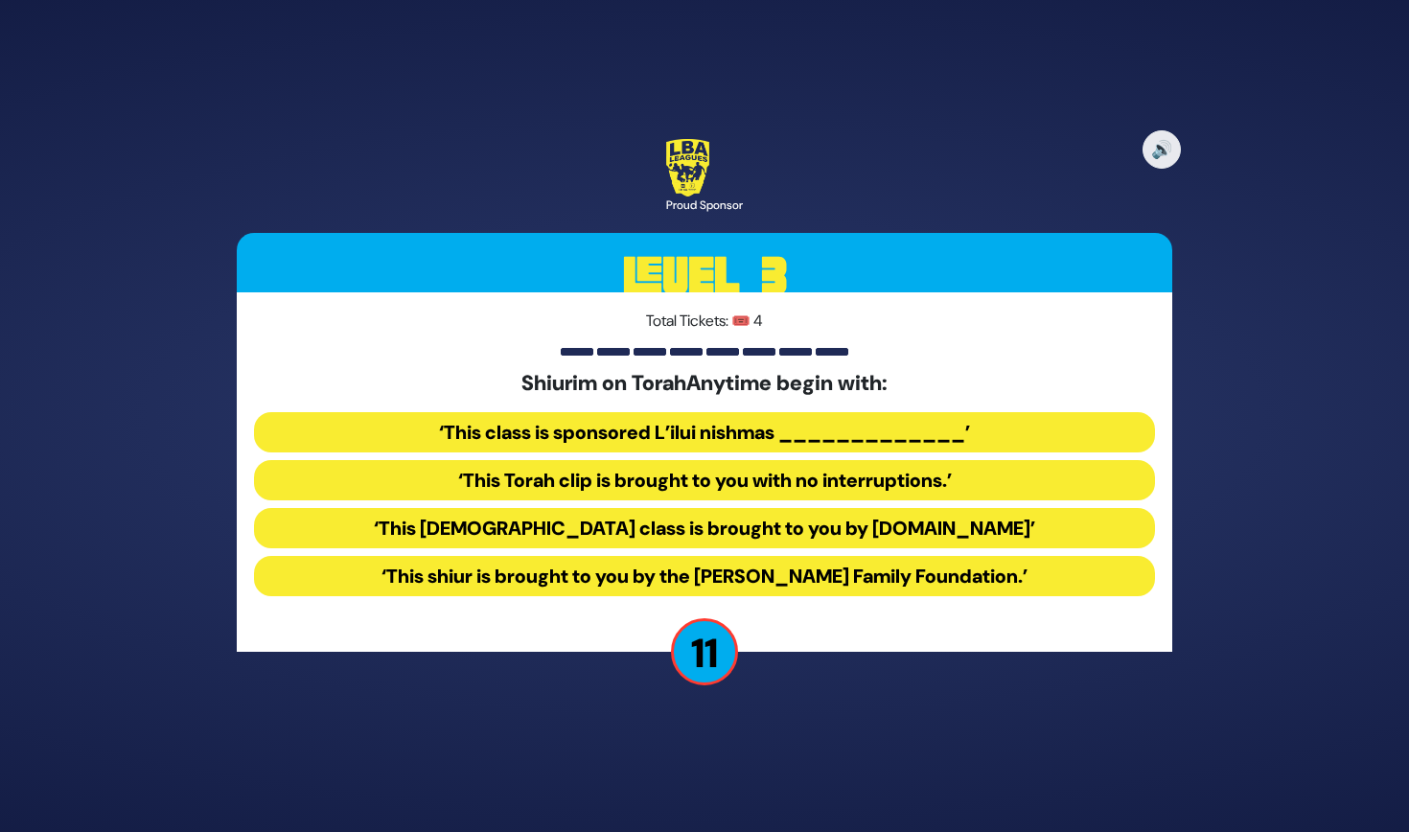
click at [780, 534] on button "‘This Torah class is brought to you by TorahAnytime.com’" at bounding box center [704, 528] width 901 height 40
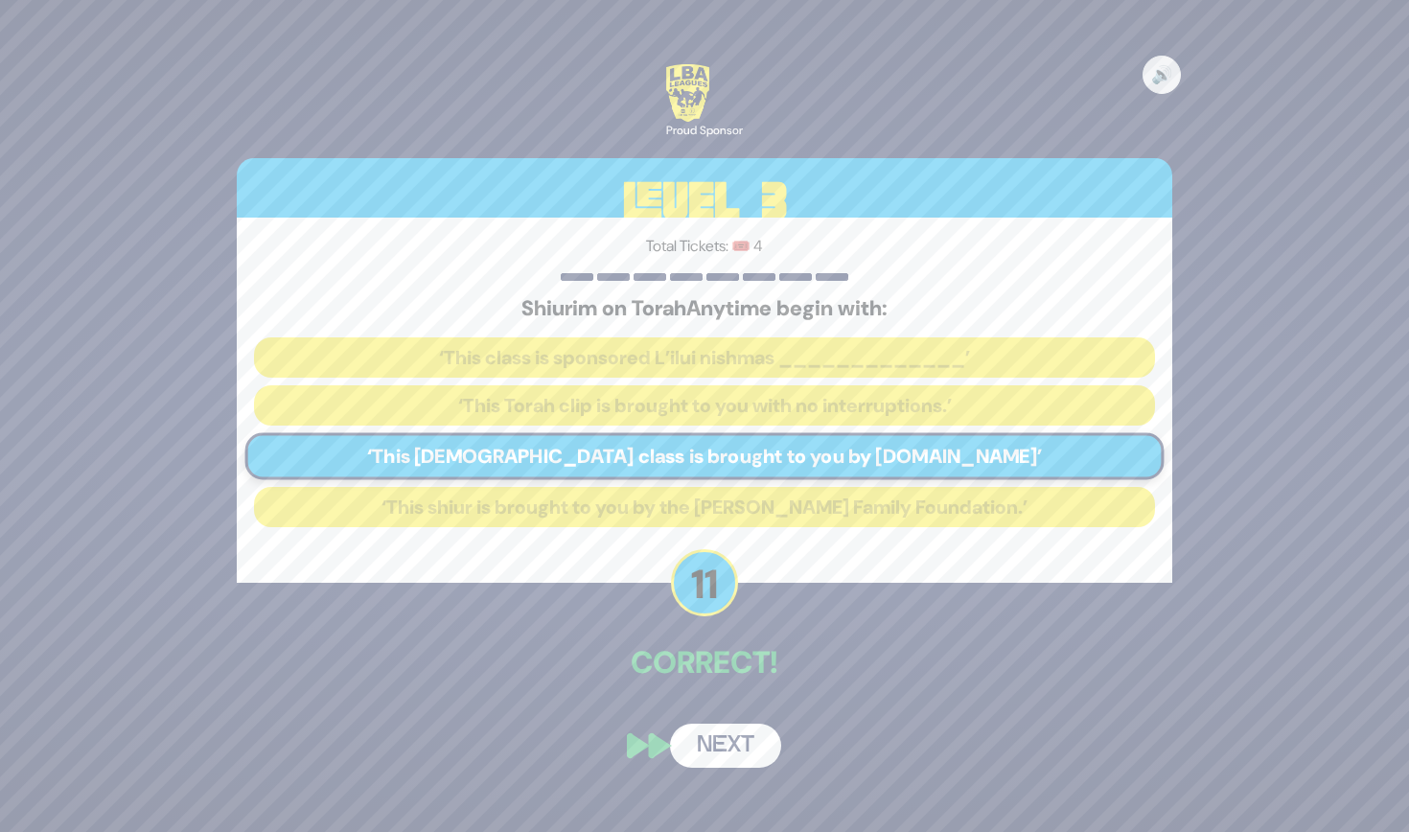
click at [734, 756] on button "Next" at bounding box center [725, 746] width 111 height 44
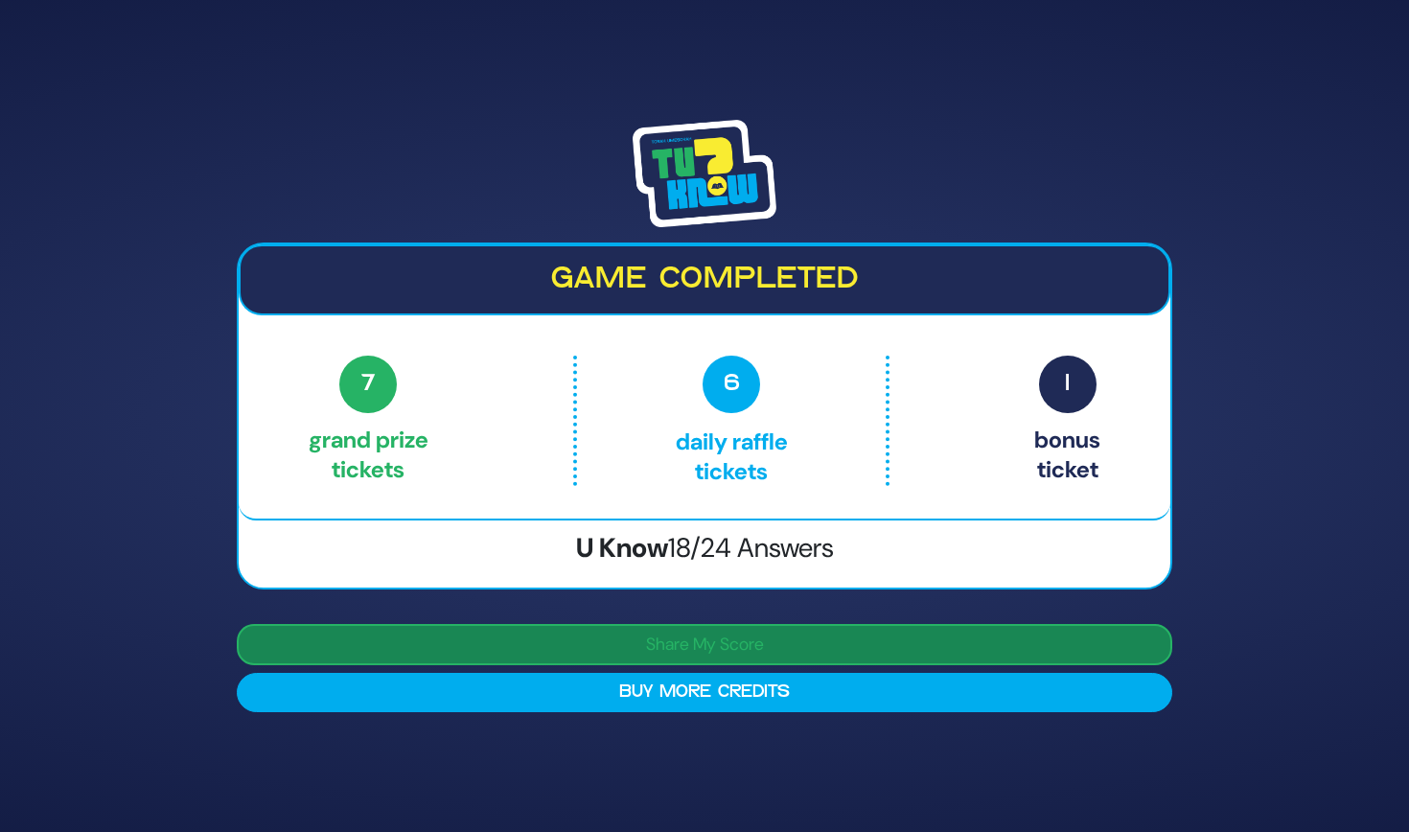
click at [823, 632] on button "Share My Score" at bounding box center [705, 644] width 936 height 41
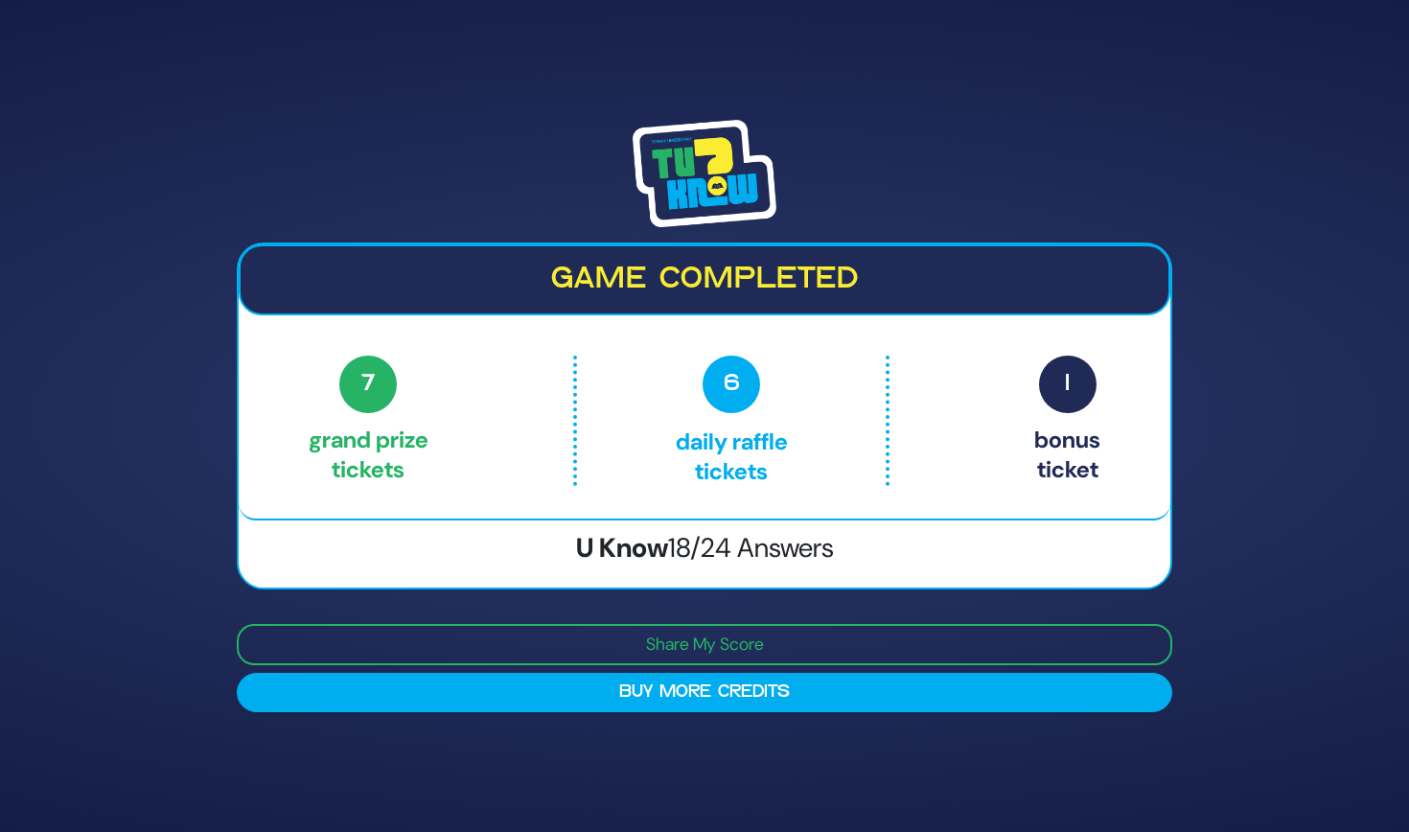
click at [750, 538] on span "18/24 Answers" at bounding box center [751, 547] width 166 height 35
click at [661, 88] on div "Game completed 7 Grand Prize tickets 6 Daily Raffle tickets 1 Bonus ticket 7 Gr…" at bounding box center [704, 416] width 1409 height 832
click at [683, 187] on img at bounding box center [705, 173] width 144 height 107
click at [635, 336] on div "Game completed 7 Grand Prize tickets 0 Daily Raffle tickets 0 Bonus tickets 7 G…" at bounding box center [705, 382] width 932 height 277
